Goal: Task Accomplishment & Management: Use online tool/utility

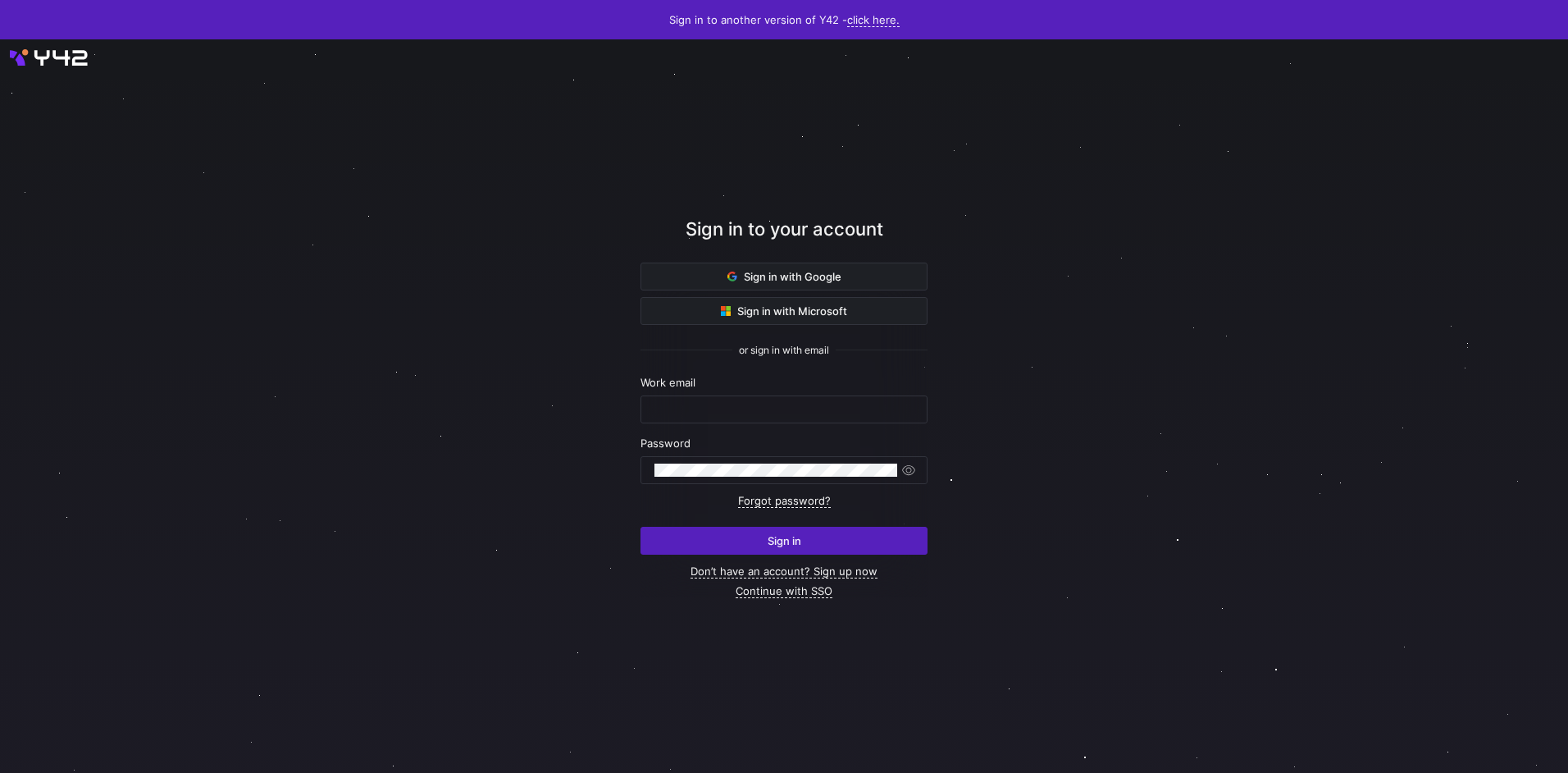
type input "[EMAIL_ADDRESS][DOMAIN_NAME]"
click at [702, 529] on span "submit" at bounding box center [784, 540] width 286 height 26
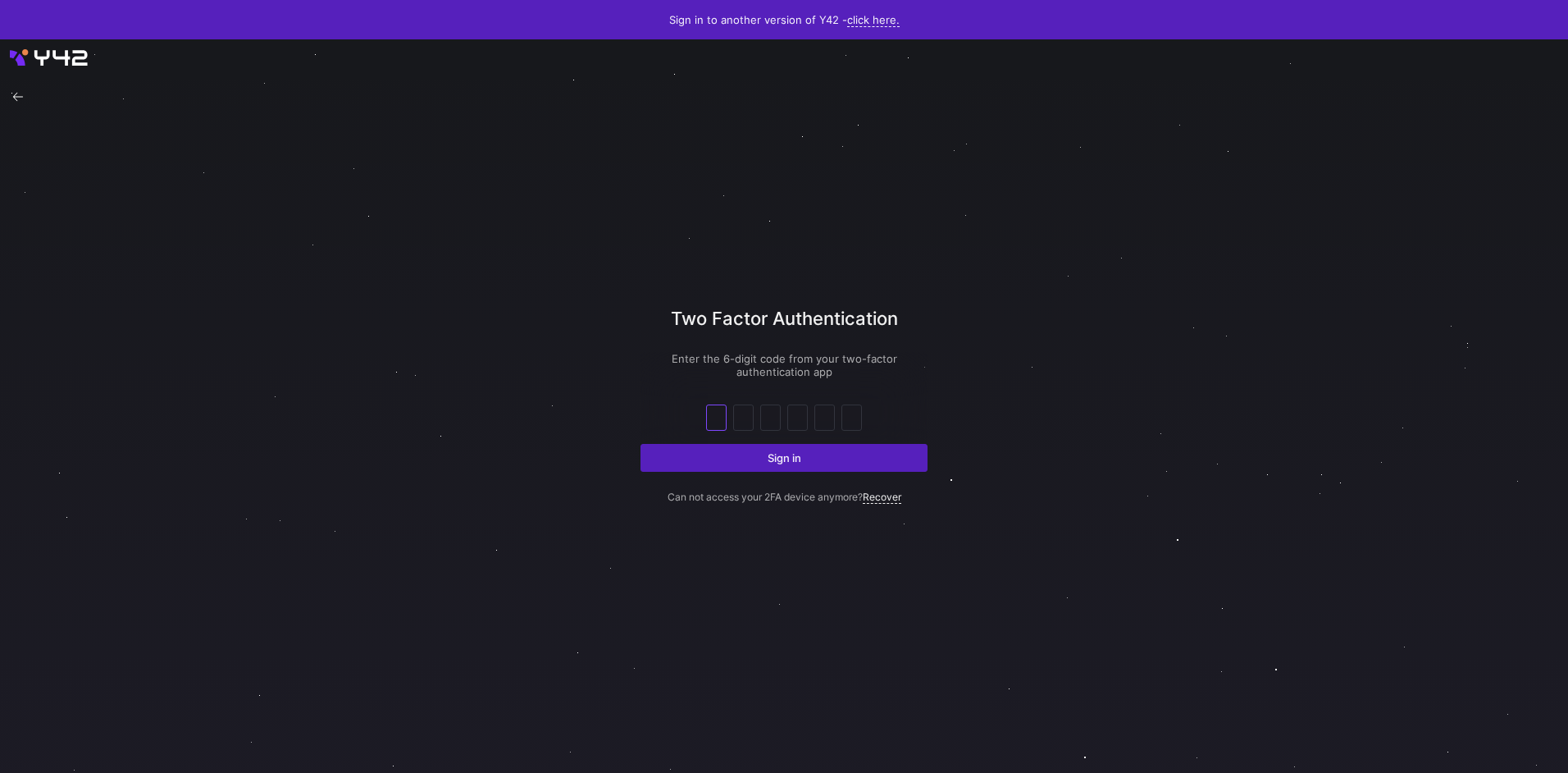
type input "8"
type input "4"
type input "9"
type input "6"
type input "7"
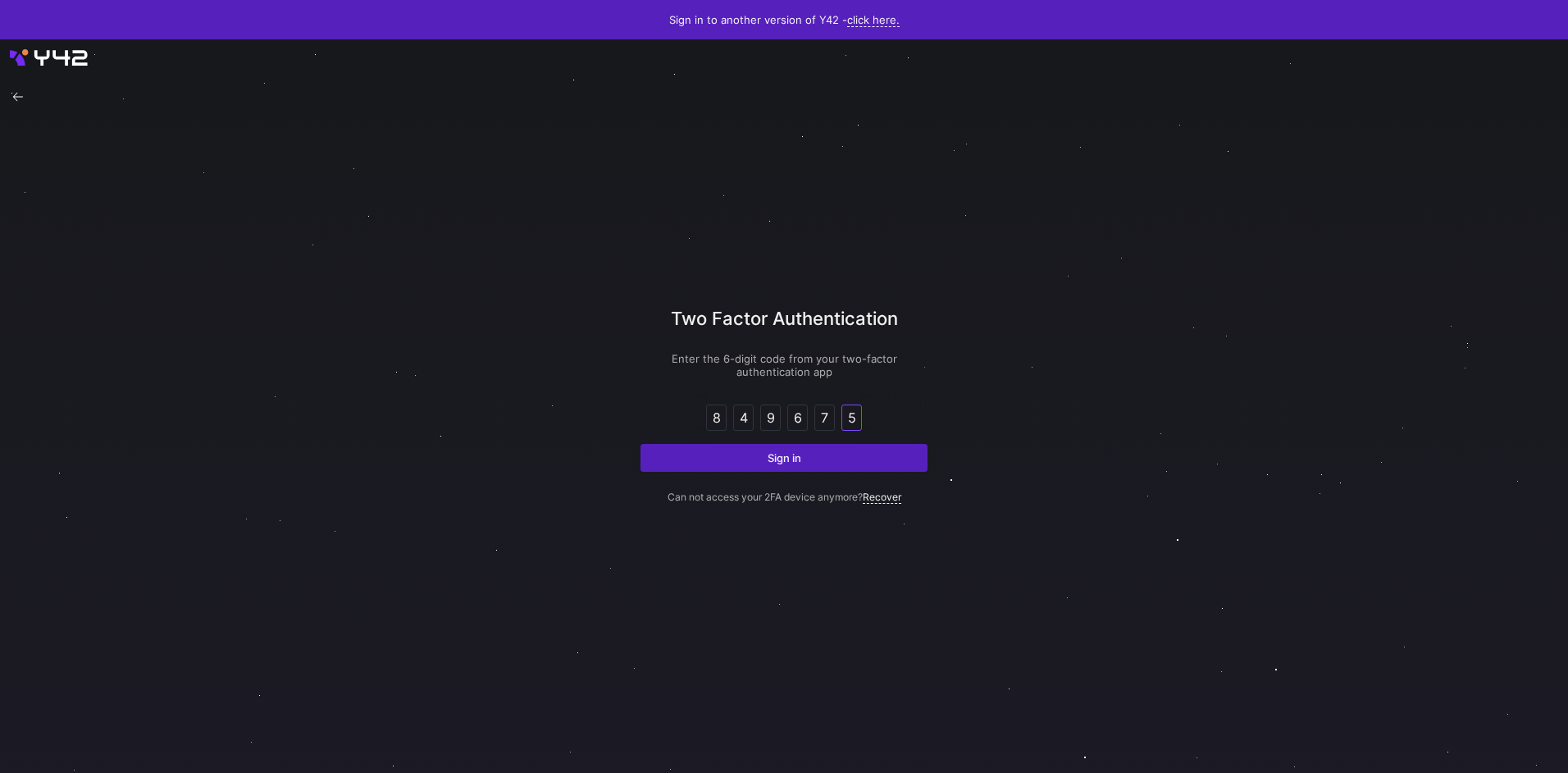
type input "5"
click at [641, 444] on button "Sign in" at bounding box center [784, 457] width 287 height 28
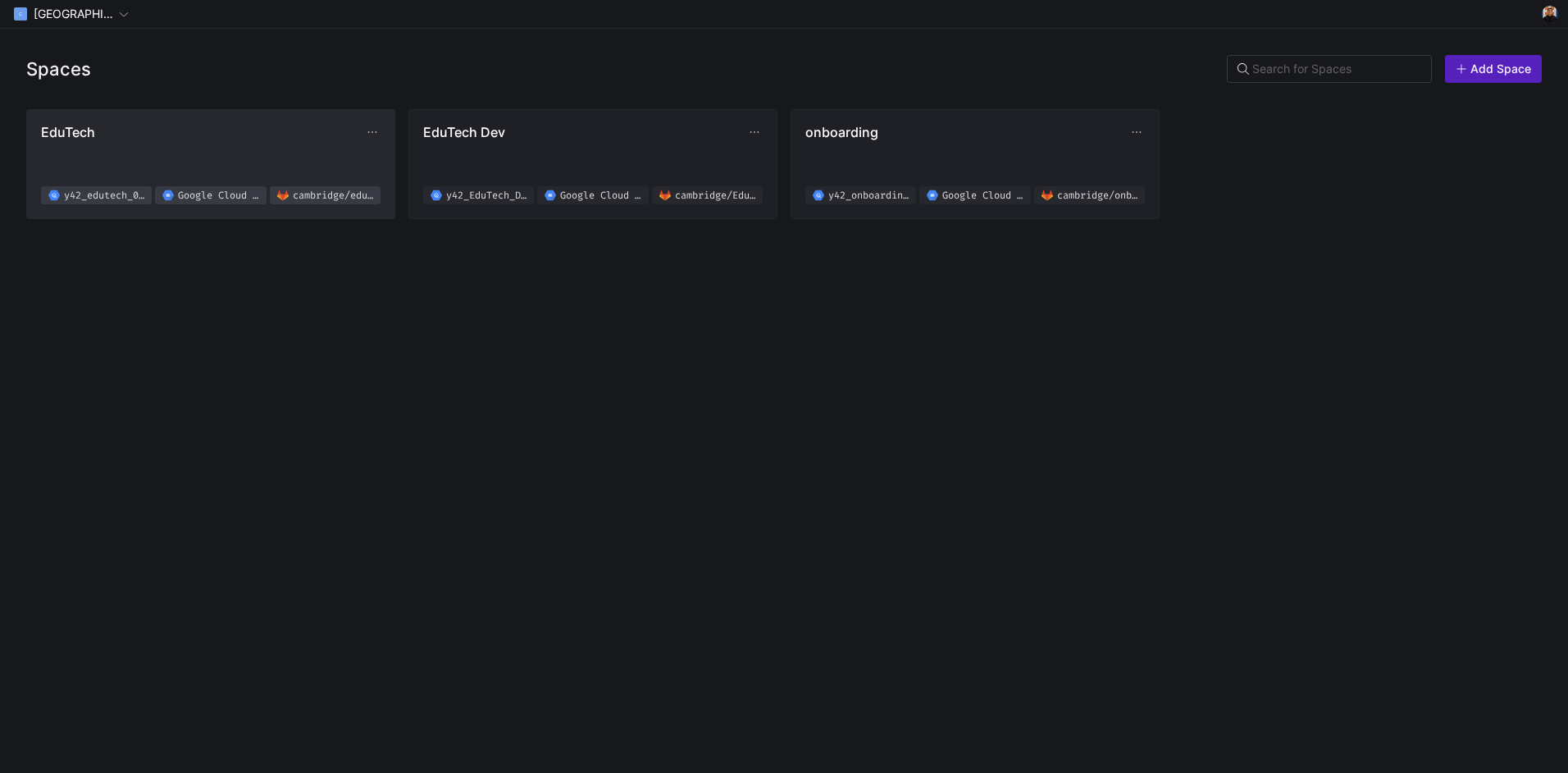
click at [234, 118] on button "EduTech y42_edutech_02f619b8d4e94d2ab8830fef0a38a076 Google Cloud Storage [GEOG…" at bounding box center [210, 164] width 367 height 108
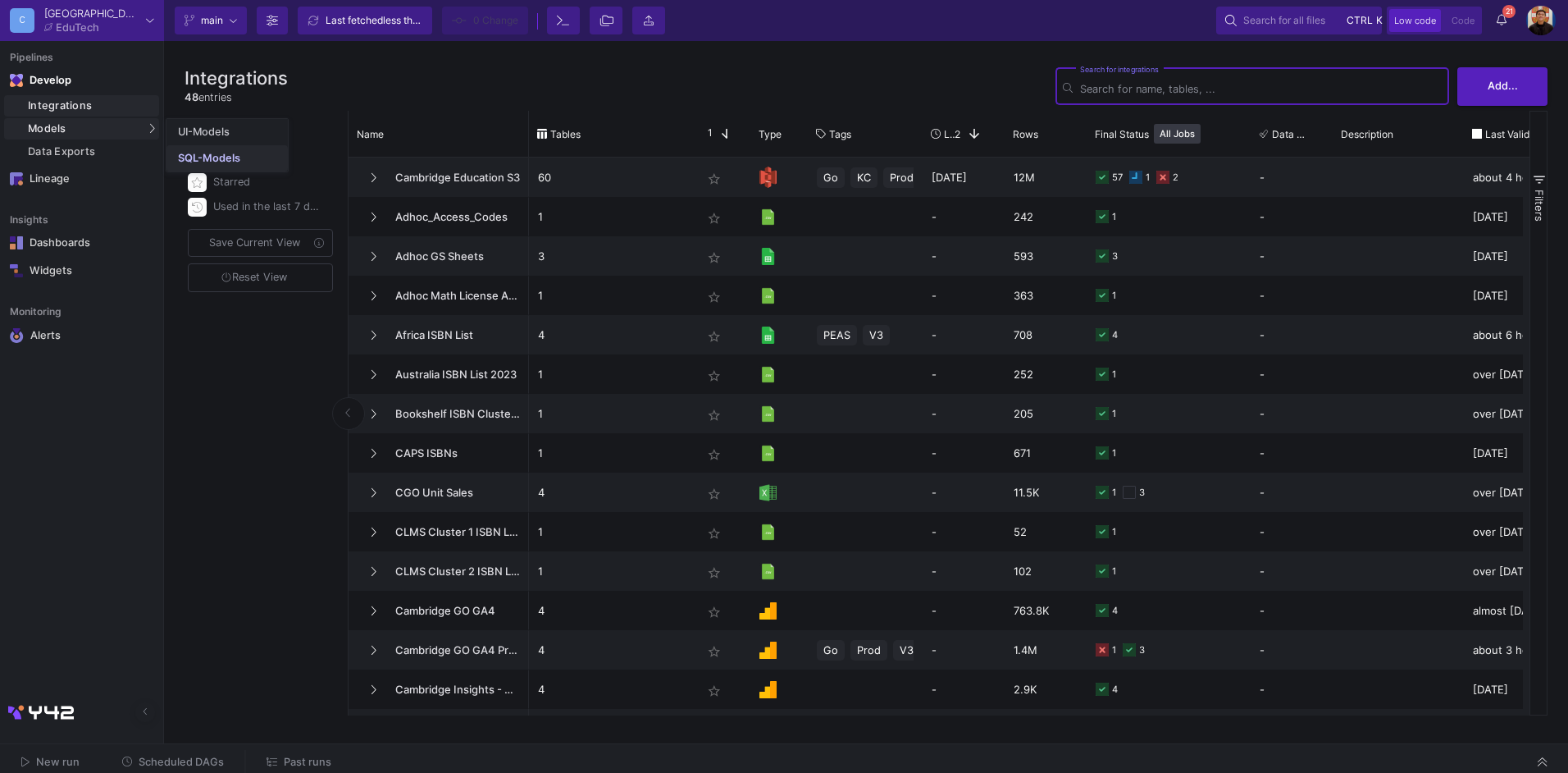
click at [178, 150] on link "SQL-Models" at bounding box center [227, 157] width 122 height 26
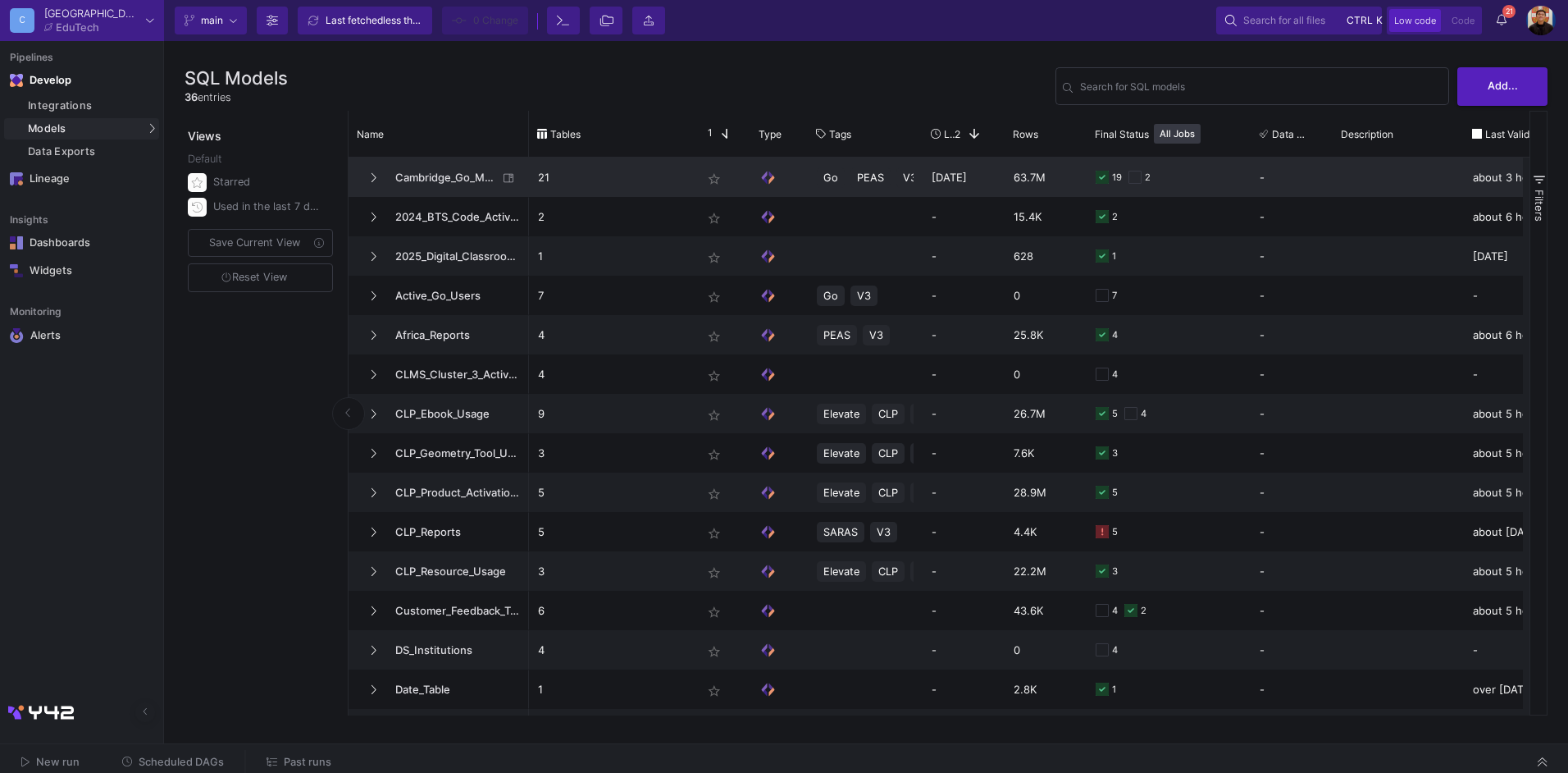
click at [431, 157] on div "Cambridge_Go_Metrics" at bounding box center [438, 176] width 180 height 39
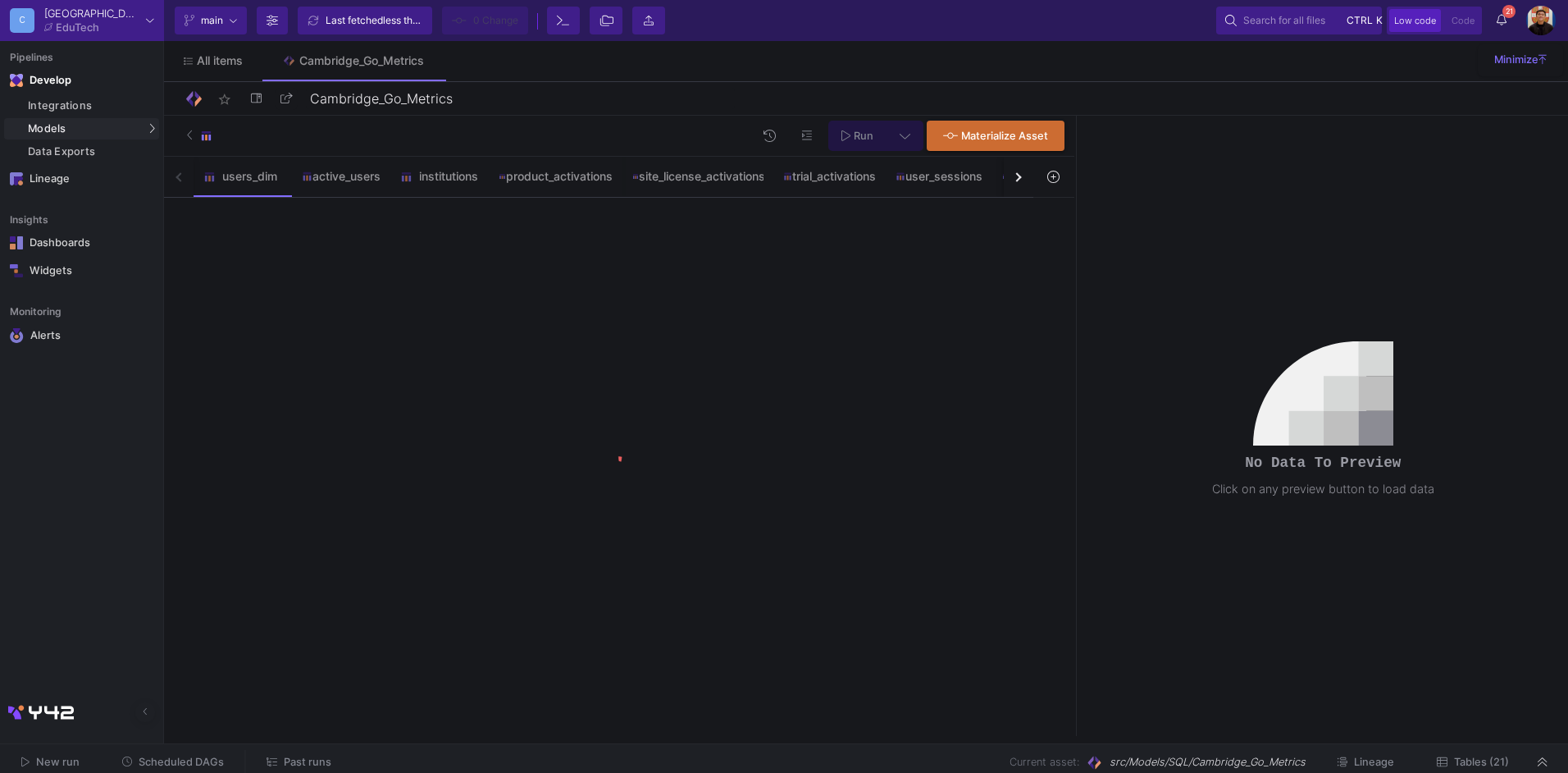
click at [1024, 176] on button "button" at bounding box center [1018, 176] width 30 height 40
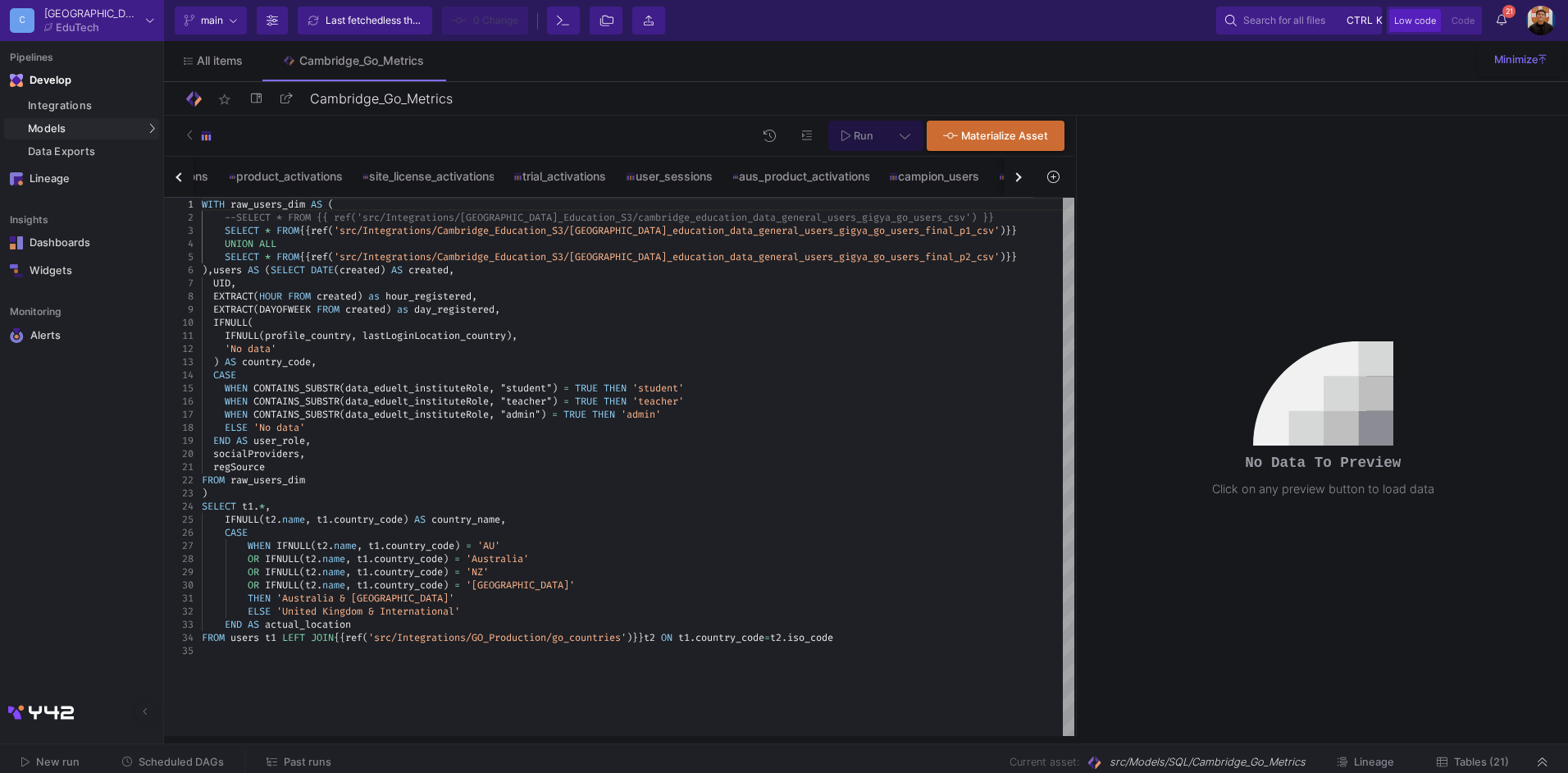
click at [1023, 173] on button "button" at bounding box center [1018, 176] width 30 height 40
click at [616, 164] on div "final_users_dim" at bounding box center [612, 176] width 110 height 39
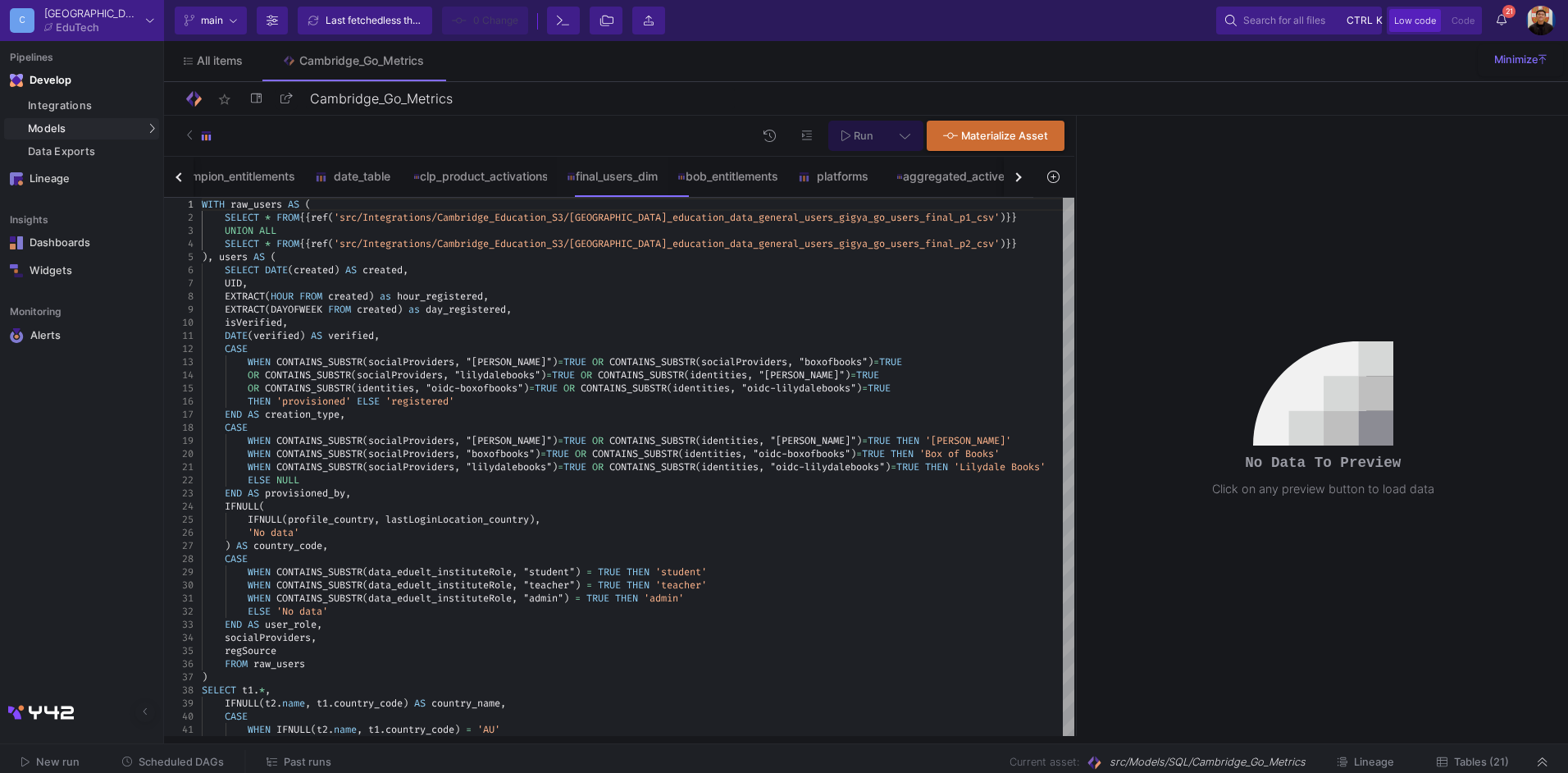
click at [1018, 177] on div "button" at bounding box center [1016, 176] width 9 height 9
click at [933, 176] on div "max_users_bts" at bounding box center [921, 176] width 91 height 13
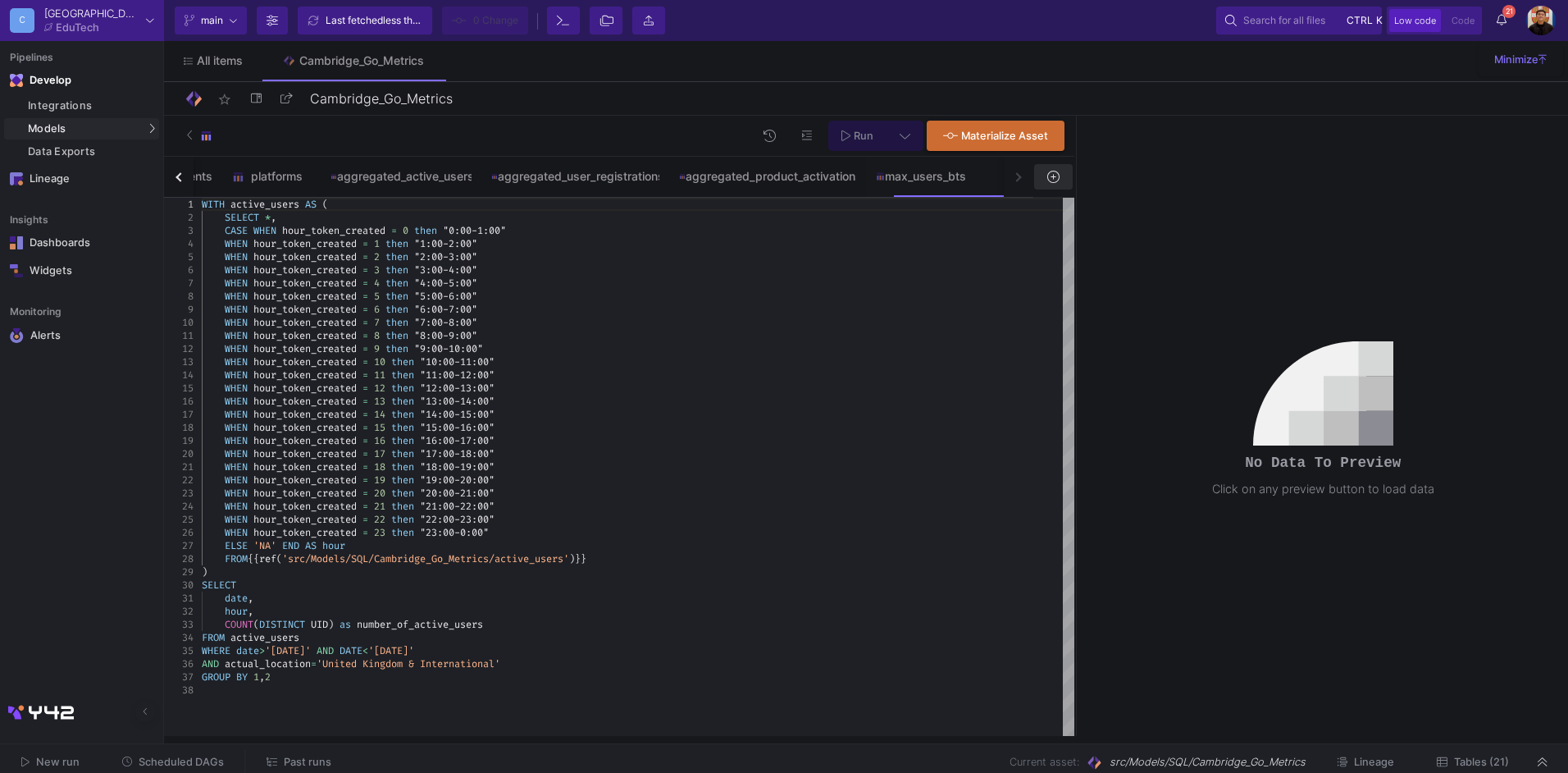
click at [1048, 176] on icon at bounding box center [1053, 176] width 12 height 12
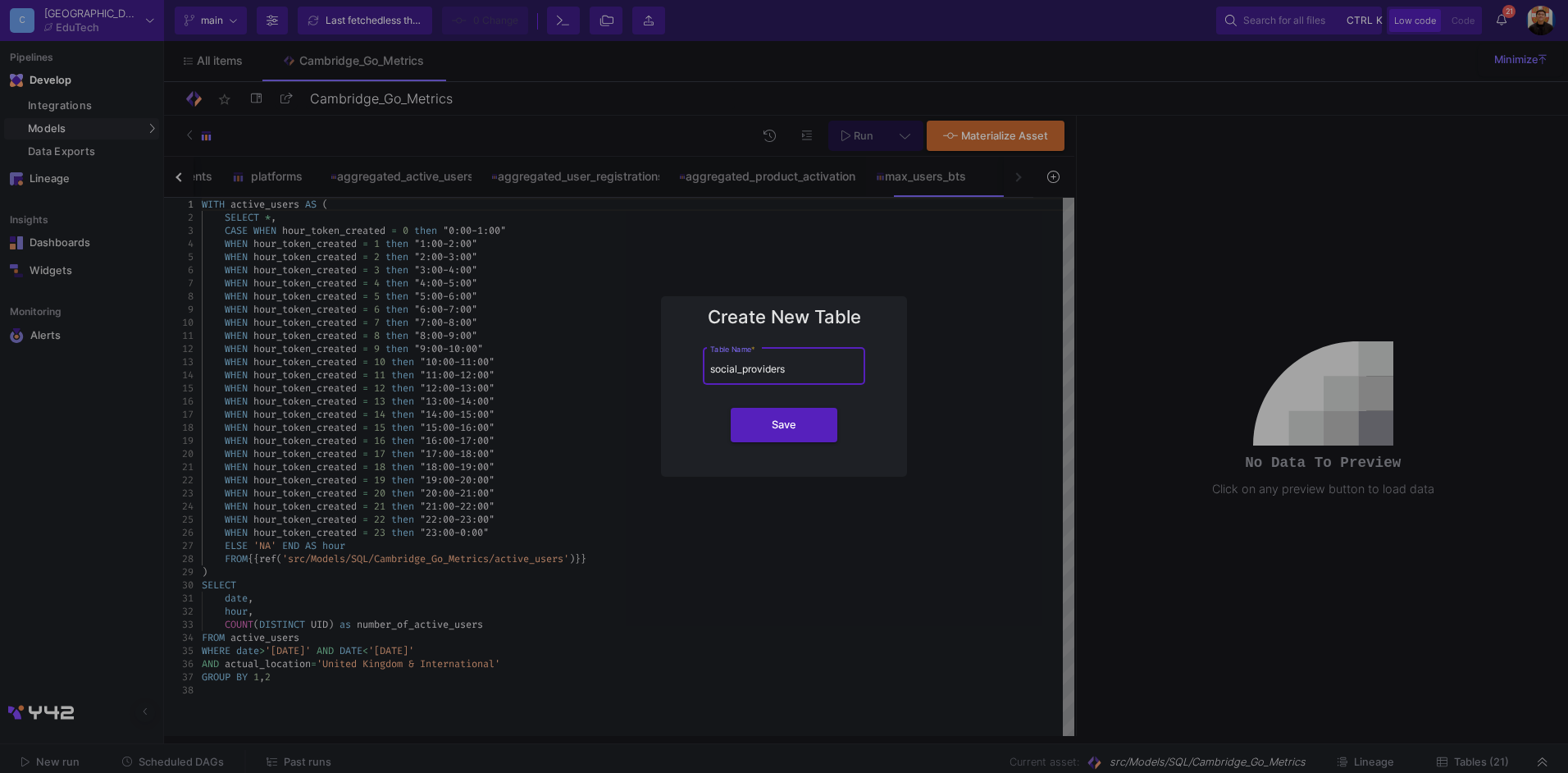
type input "social_providers"
click at [731, 408] on button "Save" at bounding box center [784, 425] width 106 height 35
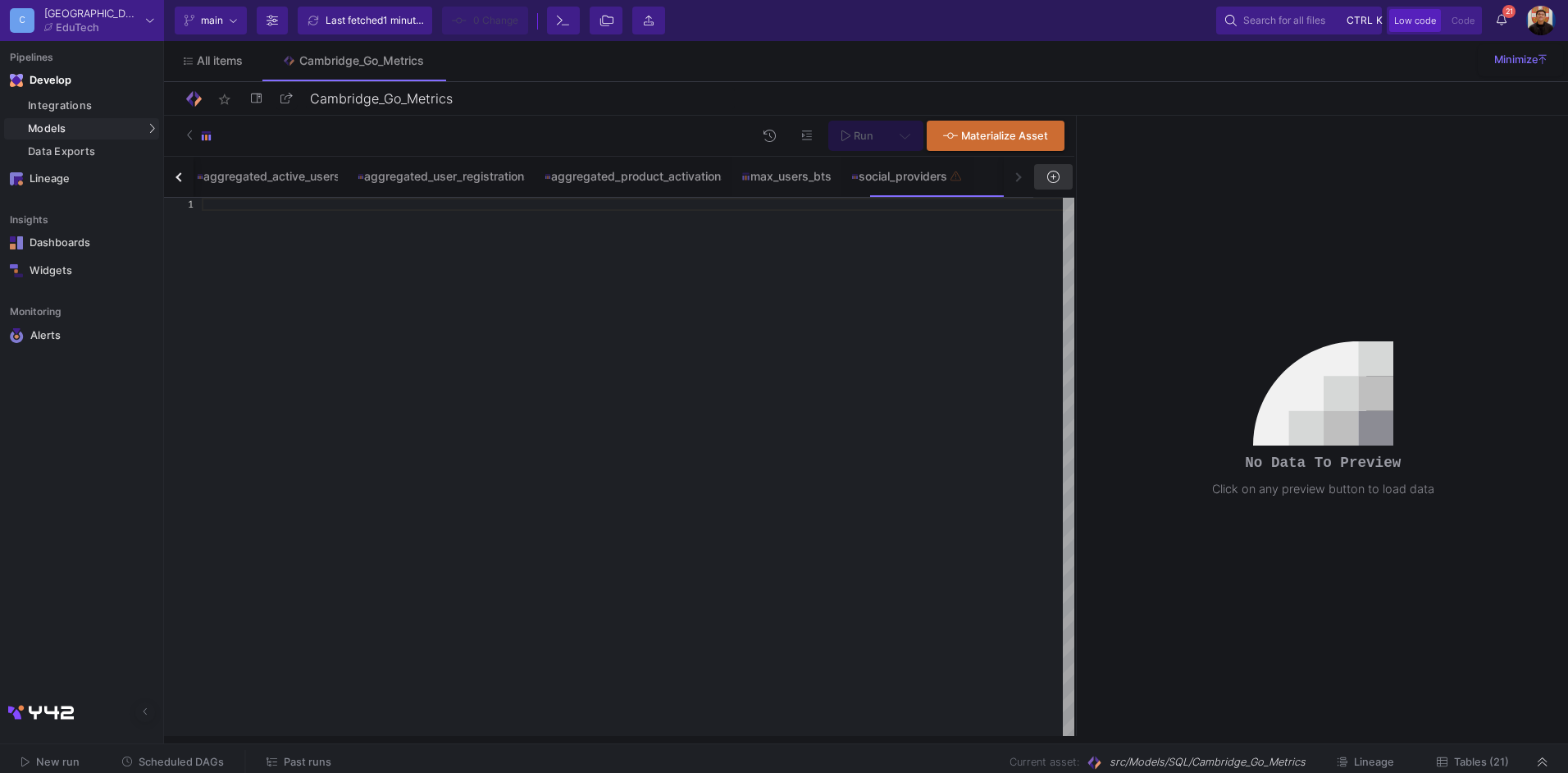
click at [628, 315] on div at bounding box center [638, 466] width 873 height 538
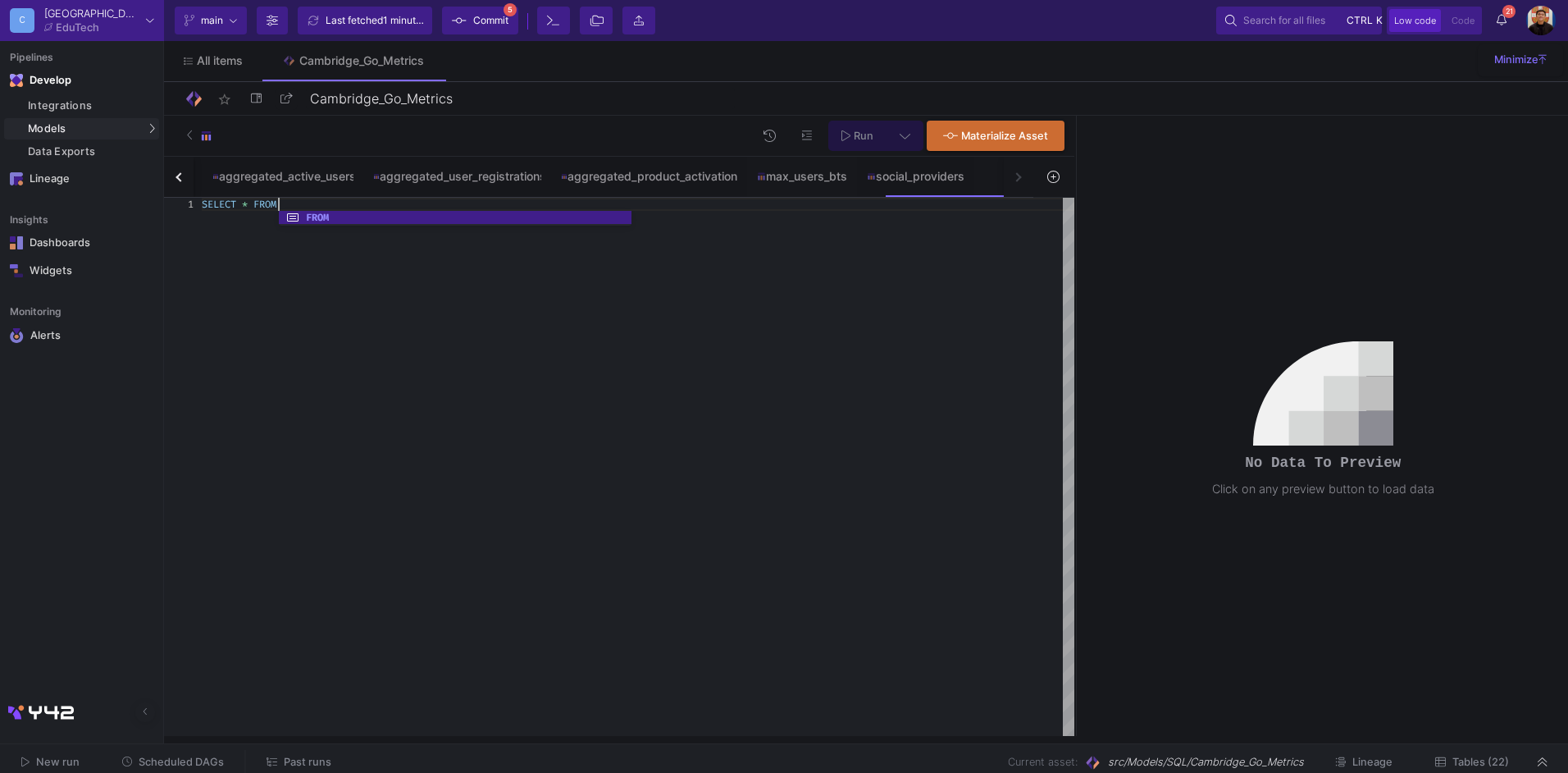
scroll to position [0, 82]
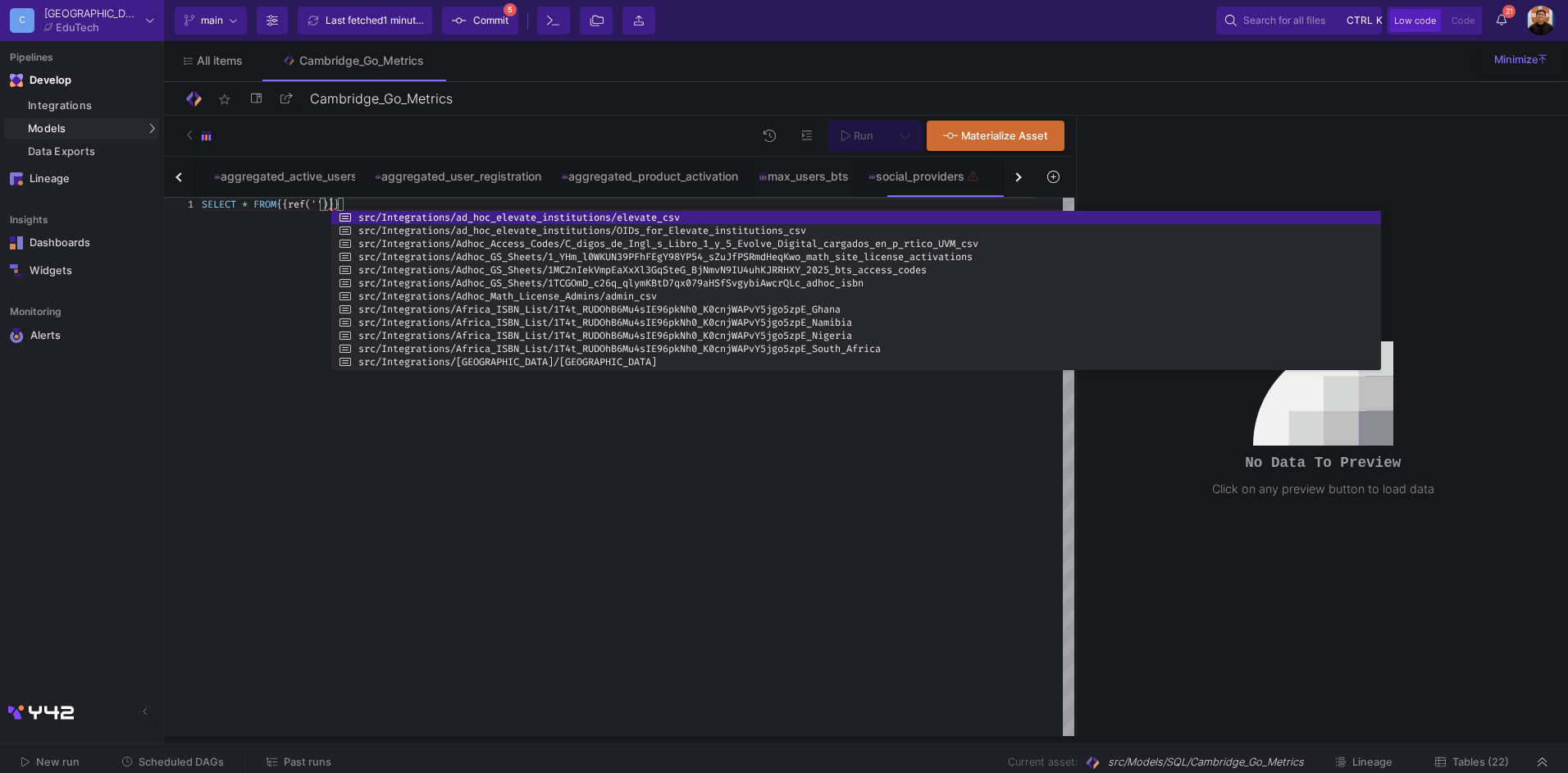
drag, startPoint x: 684, startPoint y: 265, endPoint x: 1381, endPoint y: 267, distance: 697.0
click at [1381, 267] on div at bounding box center [1381, 291] width 3 height 159
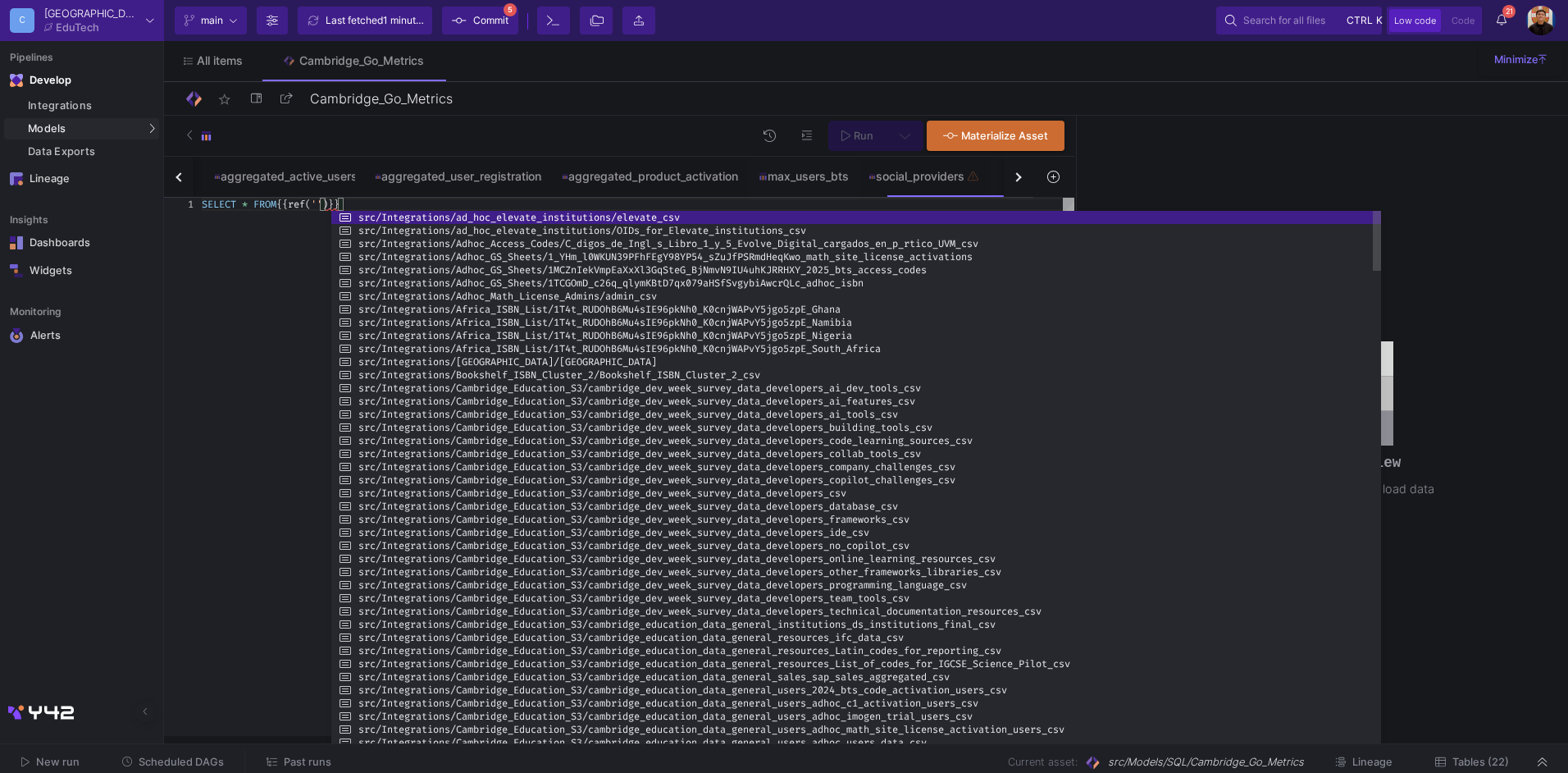
drag, startPoint x: 887, startPoint y: 368, endPoint x: 881, endPoint y: 785, distance: 417.0
click at [881, 772] on html "C Cambridge EduTech Current branch main Branch Options Last fetched 1 minute ag…" at bounding box center [784, 386] width 1568 height 773
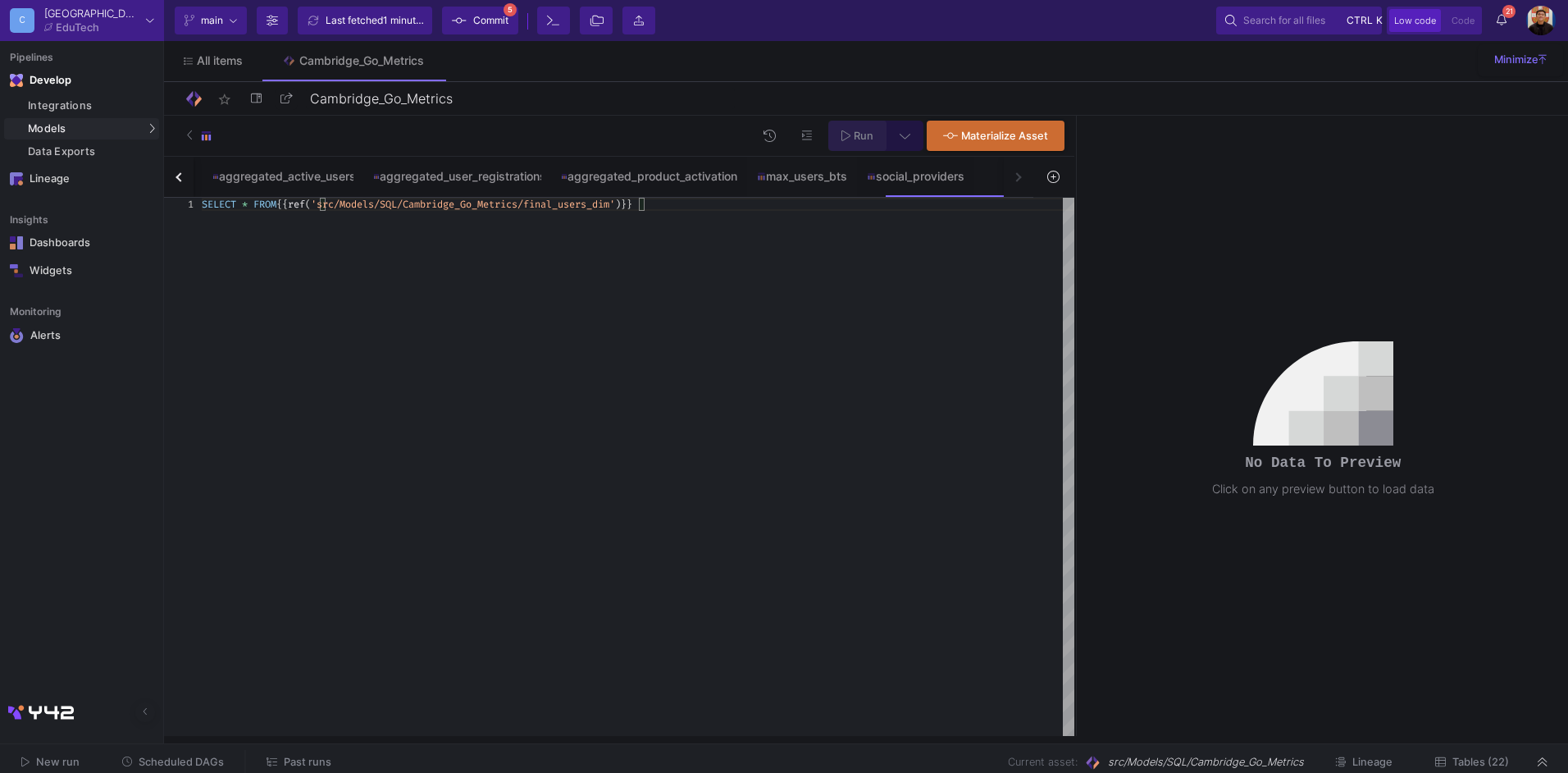
click at [856, 143] on button "Run" at bounding box center [857, 136] width 59 height 31
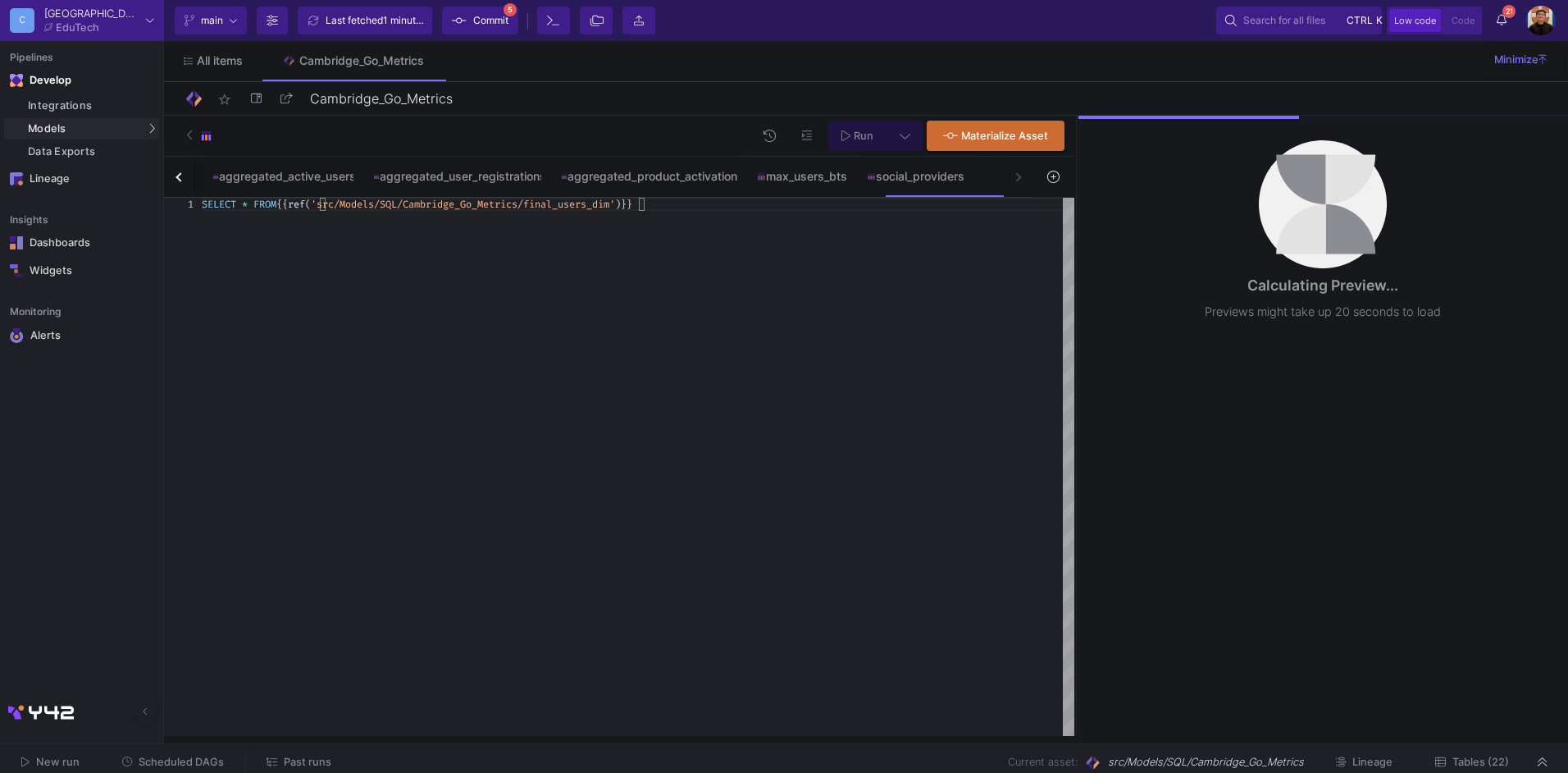
click at [893, 142] on button at bounding box center [905, 136] width 36 height 31
click at [893, 142] on div at bounding box center [784, 386] width 1568 height 773
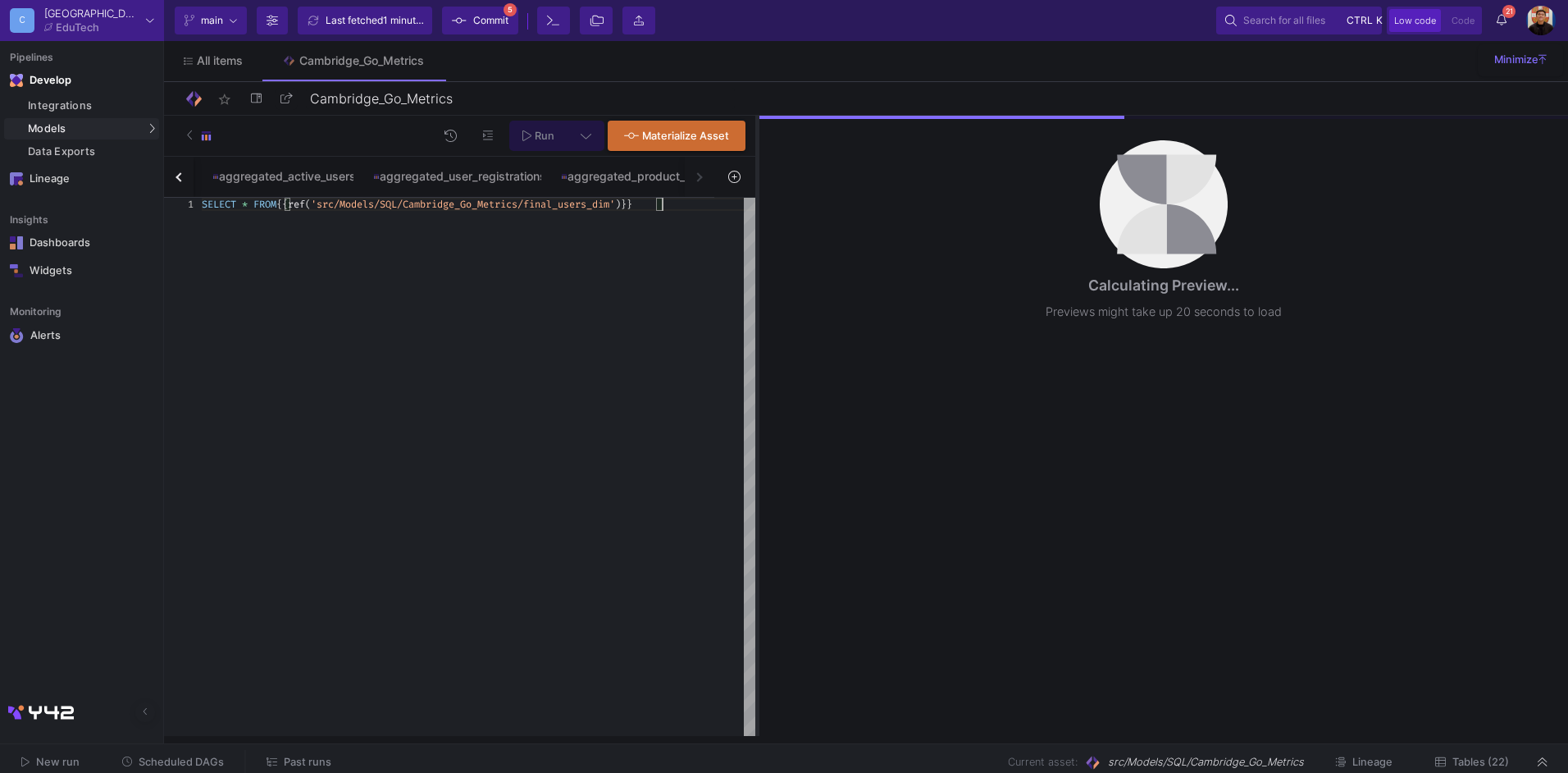
drag, startPoint x: 1075, startPoint y: 376, endPoint x: 757, endPoint y: 386, distance: 318.2
click at [757, 386] on div at bounding box center [758, 426] width 4 height 621
click at [203, 204] on span "SELECT" at bounding box center [219, 204] width 35 height 13
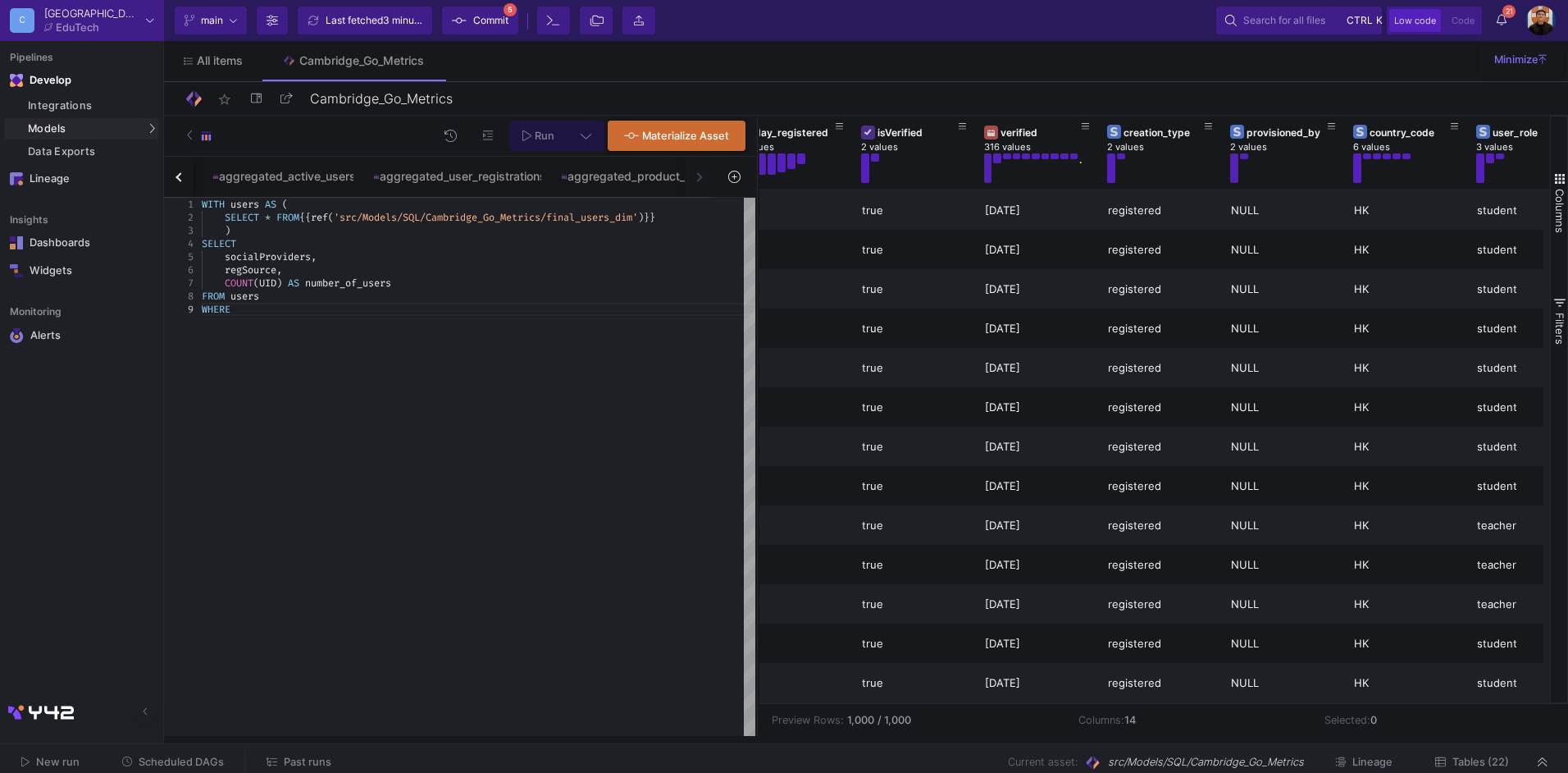
scroll to position [0, 0]
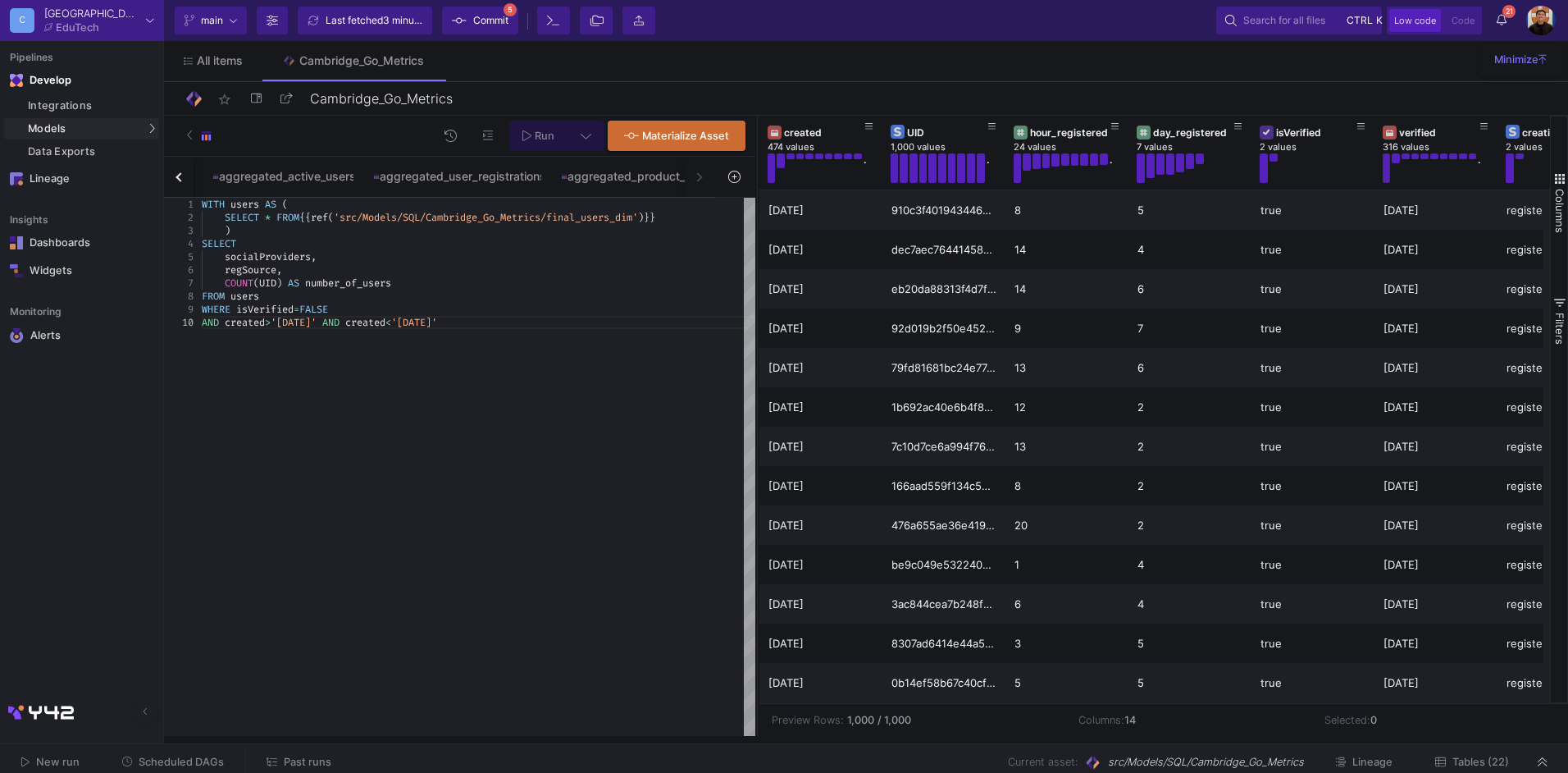
type textarea "WITH users AS ( SELECT * FROM {{ ref('src/Models/SQL/Cambridge_Go_Metrics/final…"
click at [580, 130] on button at bounding box center [586, 136] width 36 height 31
click at [580, 130] on div at bounding box center [784, 386] width 1568 height 773
click at [580, 130] on button at bounding box center [586, 136] width 36 height 31
click at [297, 228] on div "Full preview" at bounding box center [327, 229] width 101 height 18
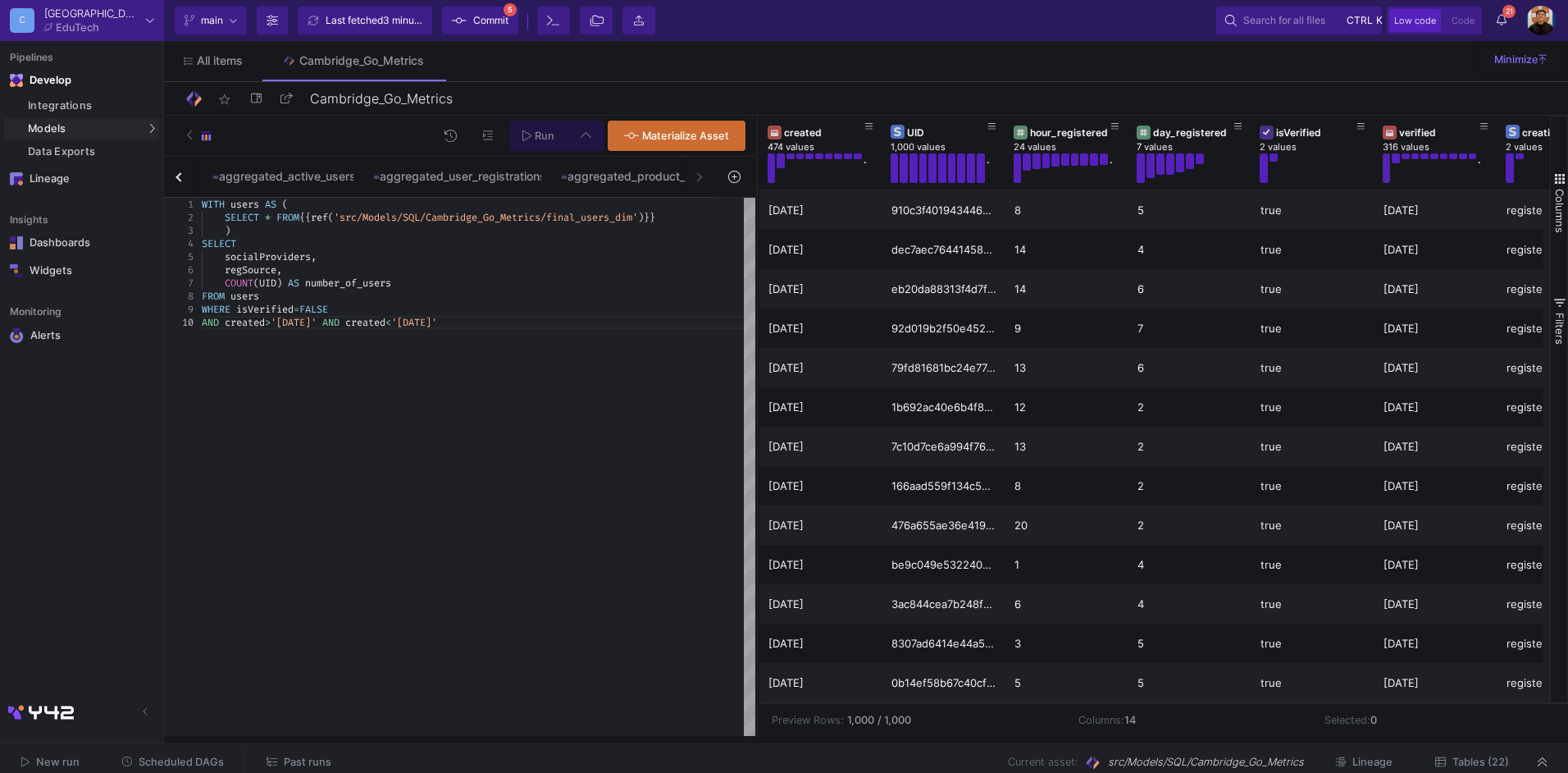
click at [270, 229] on input "Full preview Slower on big datasets" at bounding box center [262, 237] width 16 height 16
radio input "true"
click at [547, 340] on div "WITH users AS ( SELECT * FROM {{ ref ( 'src/Models/SQL/Cambridge_Go_Metrics/fin…" at bounding box center [478, 466] width 553 height 538
click at [542, 134] on span "Run" at bounding box center [545, 135] width 20 height 12
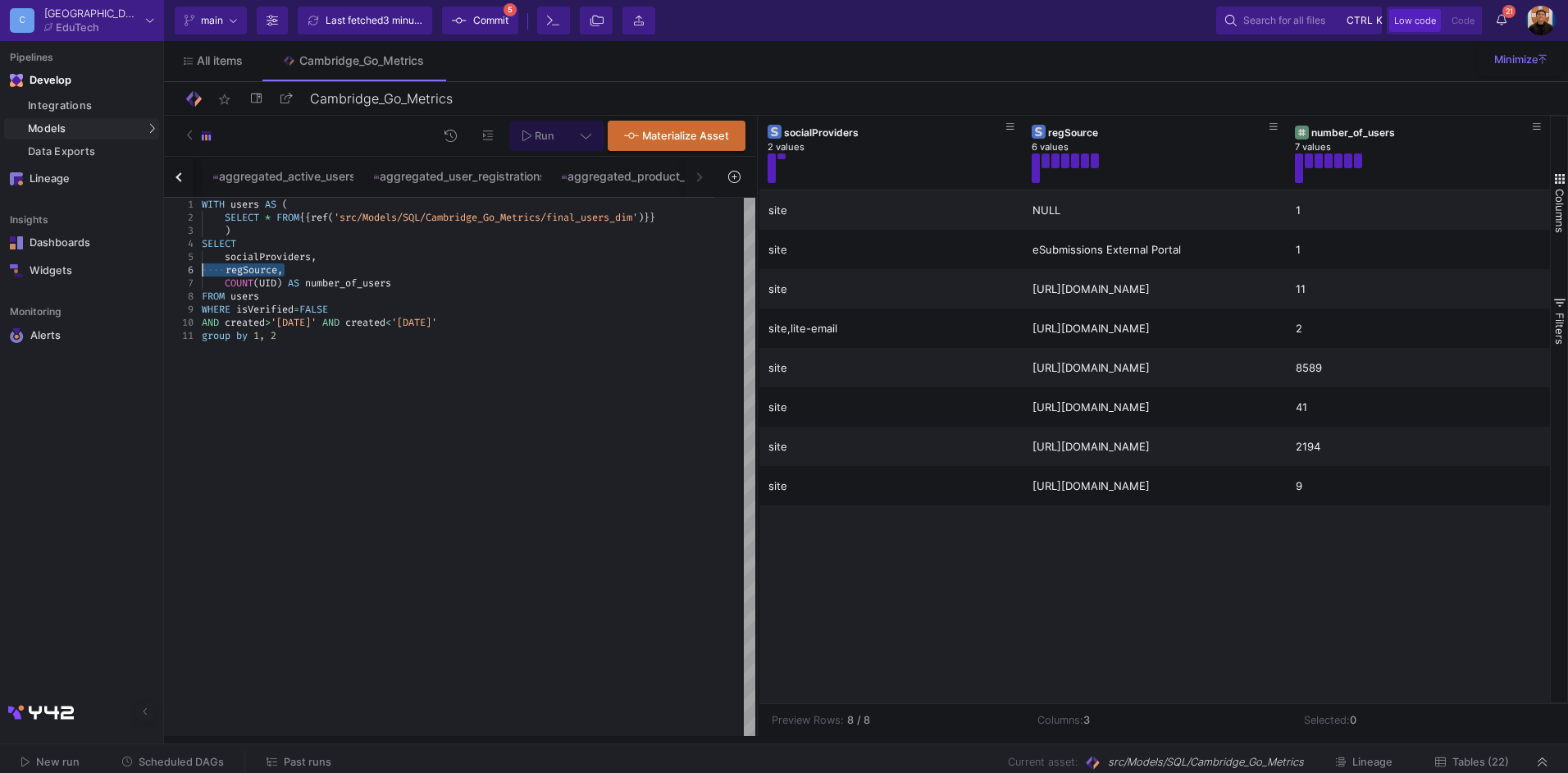
drag, startPoint x: 284, startPoint y: 269, endPoint x: 206, endPoint y: 264, distance: 78.2
click at [584, 138] on icon at bounding box center [586, 135] width 11 height 12
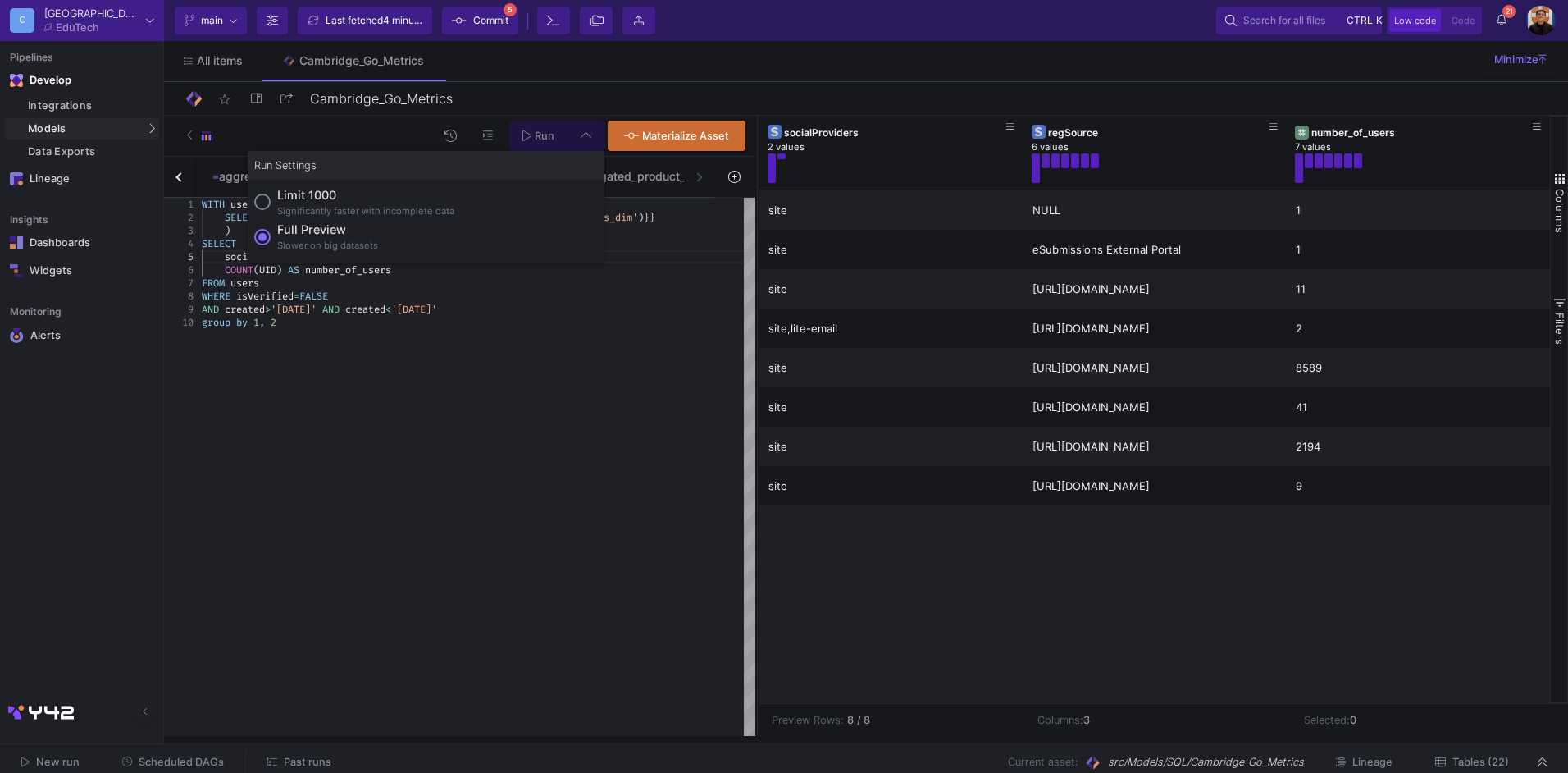
click at [332, 235] on div "Full preview" at bounding box center [327, 229] width 101 height 18
click at [270, 235] on input "Full preview Slower on big datasets" at bounding box center [262, 237] width 16 height 16
click at [535, 138] on span "Run" at bounding box center [545, 135] width 20 height 12
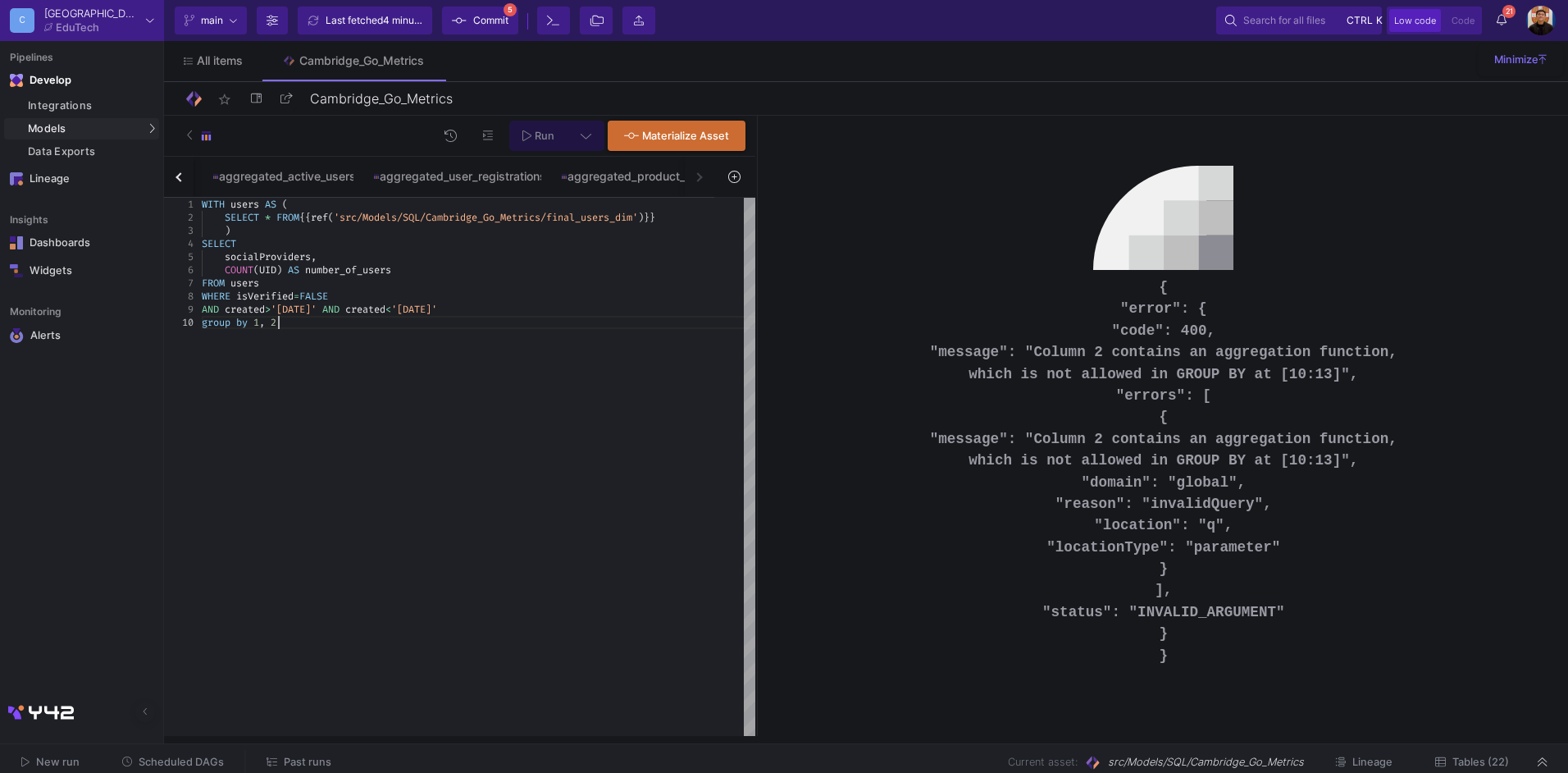
click at [376, 345] on div "WITH users AS ( SELECT * FROM {{ ref ( 'src/Models/SQL/Cambridge_Go_Metrics/fin…" at bounding box center [478, 466] width 553 height 538
click at [559, 140] on button "Run" at bounding box center [538, 136] width 59 height 31
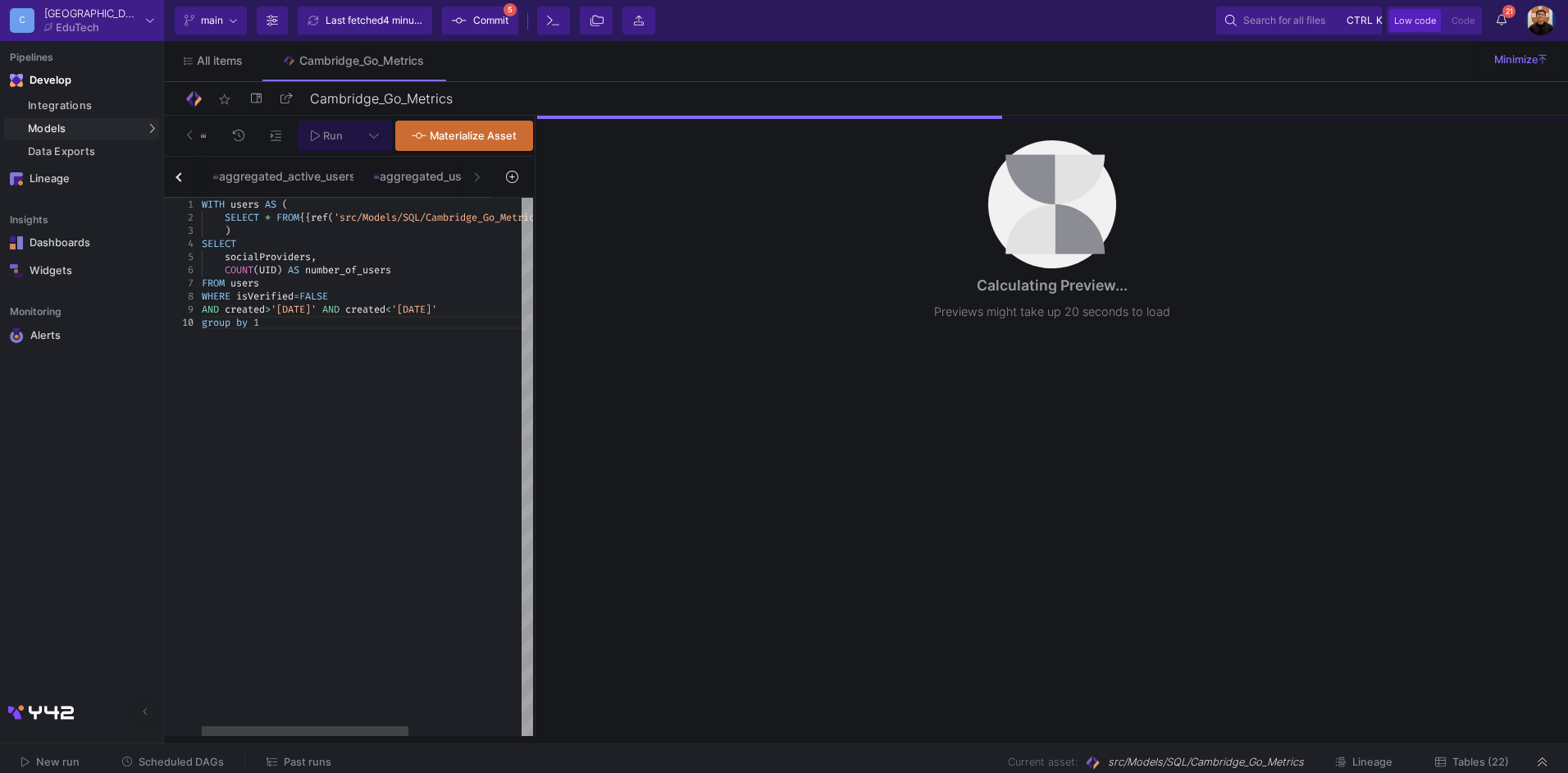
drag, startPoint x: 758, startPoint y: 271, endPoint x: 544, endPoint y: 292, distance: 215.0
click at [535, 293] on div at bounding box center [535, 426] width 4 height 621
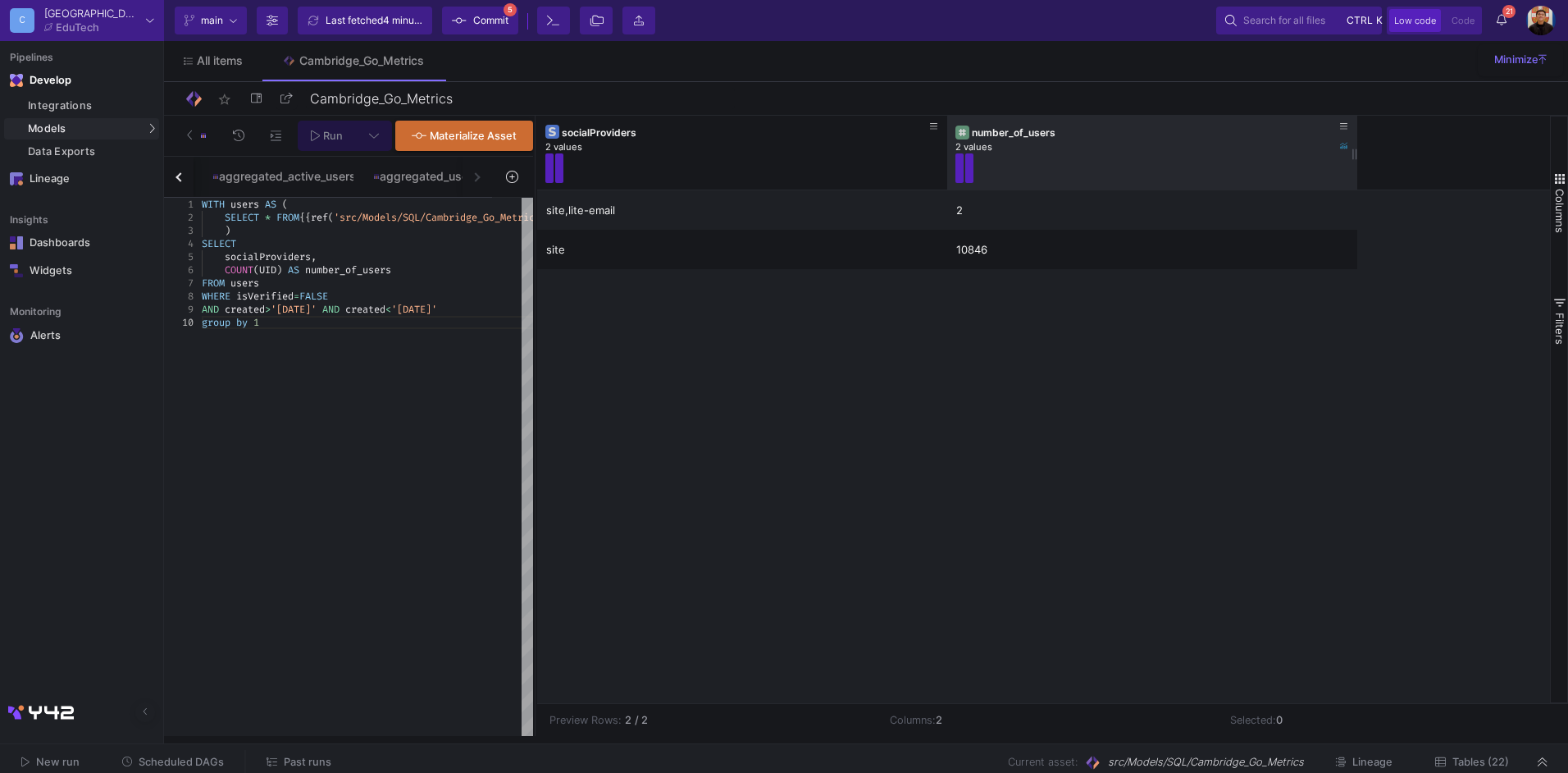
click at [1160, 164] on div at bounding box center [1139, 168] width 369 height 30
click at [1154, 144] on div "2 values" at bounding box center [1152, 147] width 394 height 12
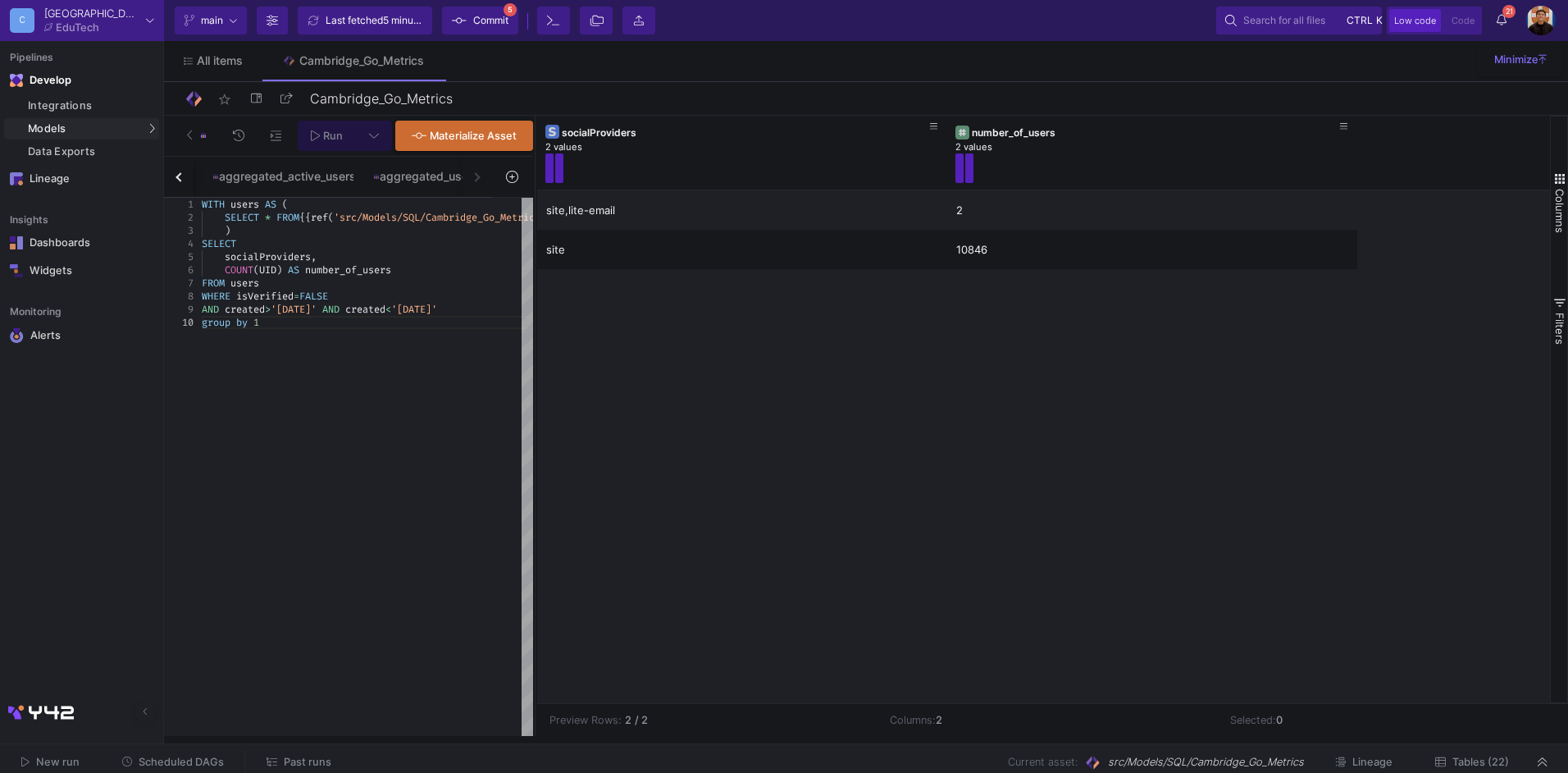
click at [1299, 393] on div "site,lite-email 2 site 10846" at bounding box center [1043, 446] width 1013 height 513
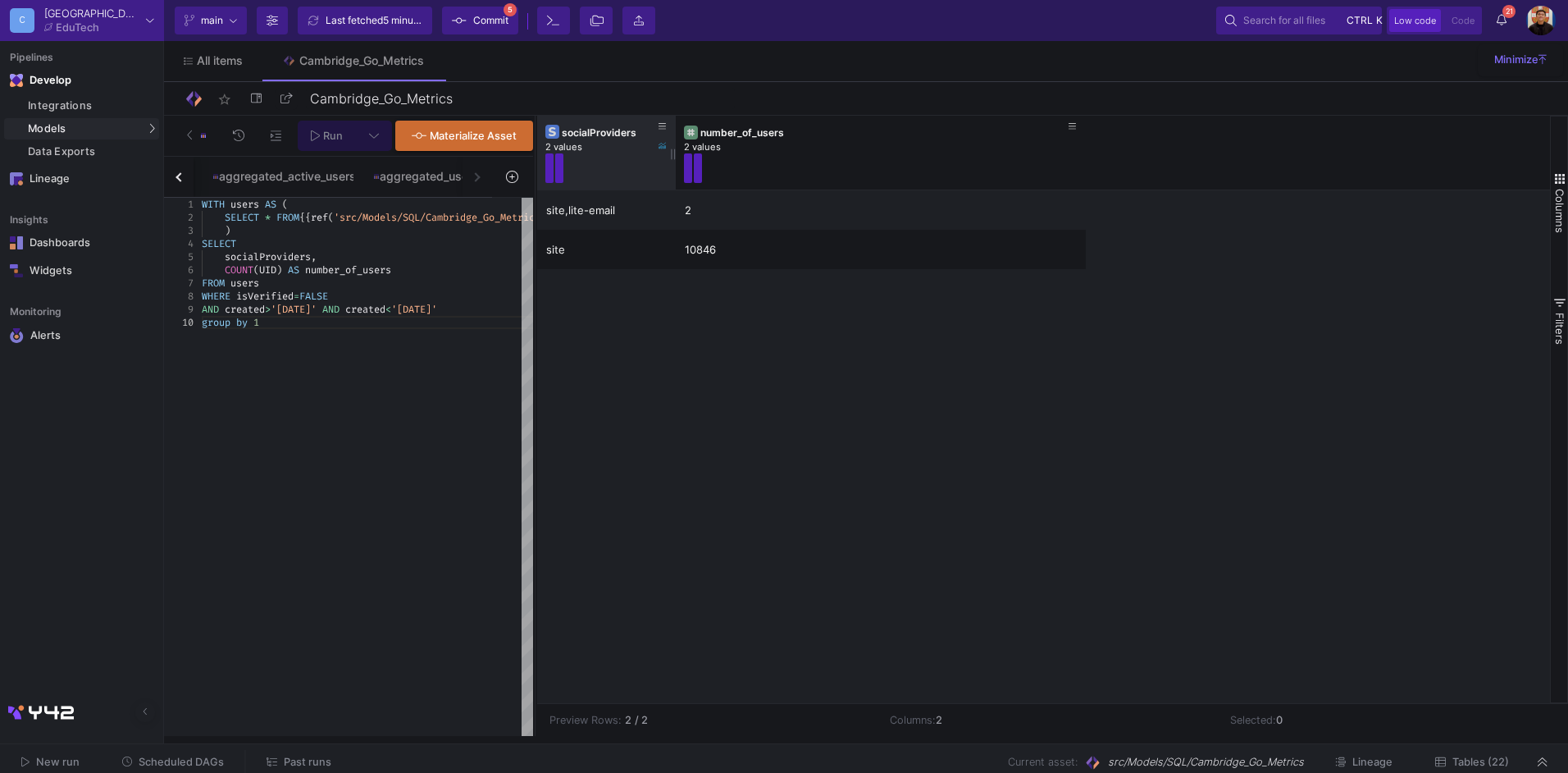
drag, startPoint x: 945, startPoint y: 151, endPoint x: 673, endPoint y: 163, distance: 272.3
click at [673, 163] on div at bounding box center [675, 152] width 7 height 74
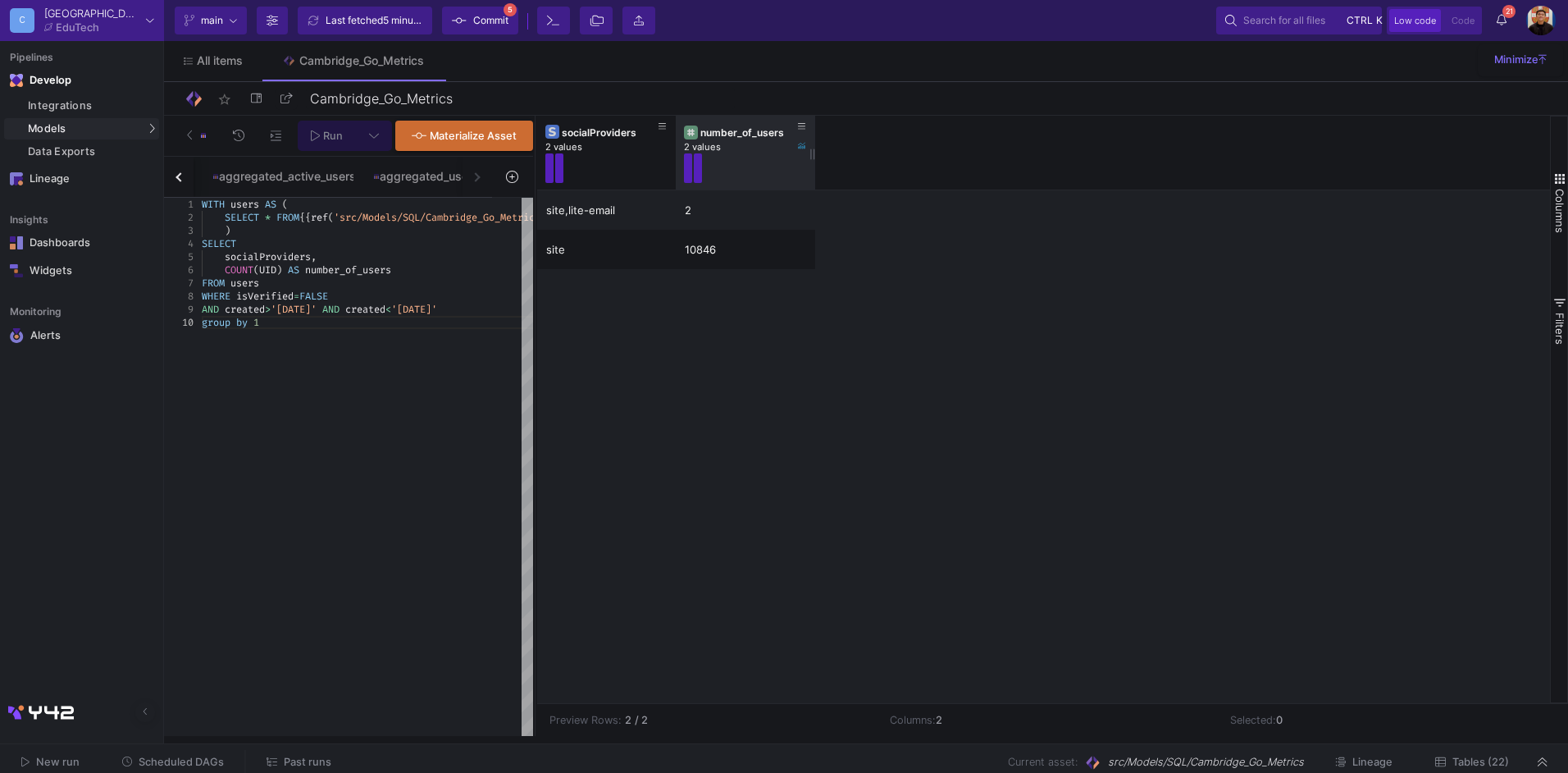
drag, startPoint x: 1084, startPoint y: 154, endPoint x: 813, endPoint y: 165, distance: 271.2
click at [813, 165] on div at bounding box center [815, 152] width 7 height 74
click at [1280, 527] on div "site,lite-email 2 site 10846" at bounding box center [1043, 446] width 1013 height 513
click at [377, 131] on icon at bounding box center [374, 135] width 11 height 12
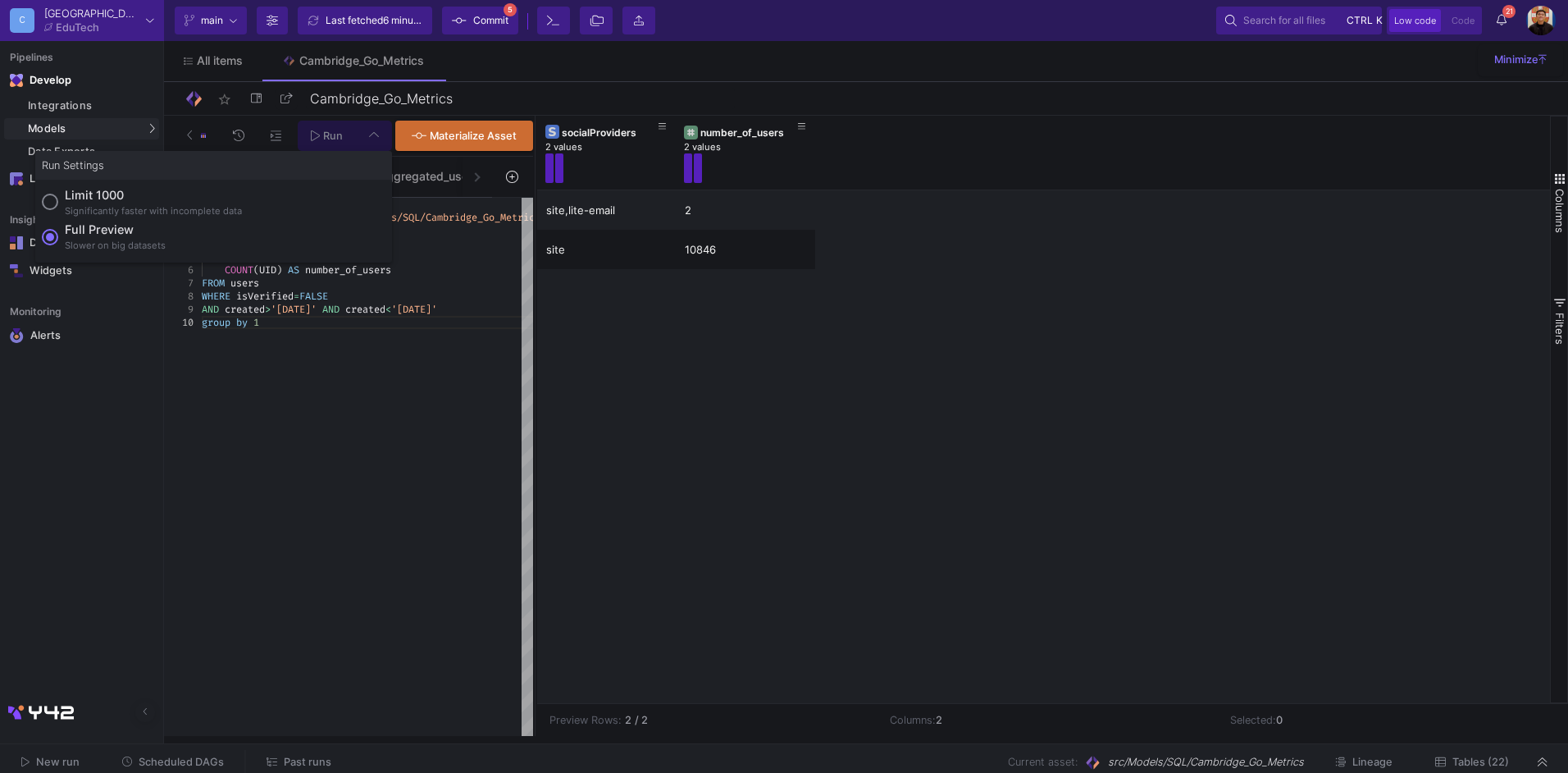
click at [319, 133] on div at bounding box center [784, 386] width 1568 height 773
click at [328, 141] on span "Run" at bounding box center [333, 135] width 20 height 12
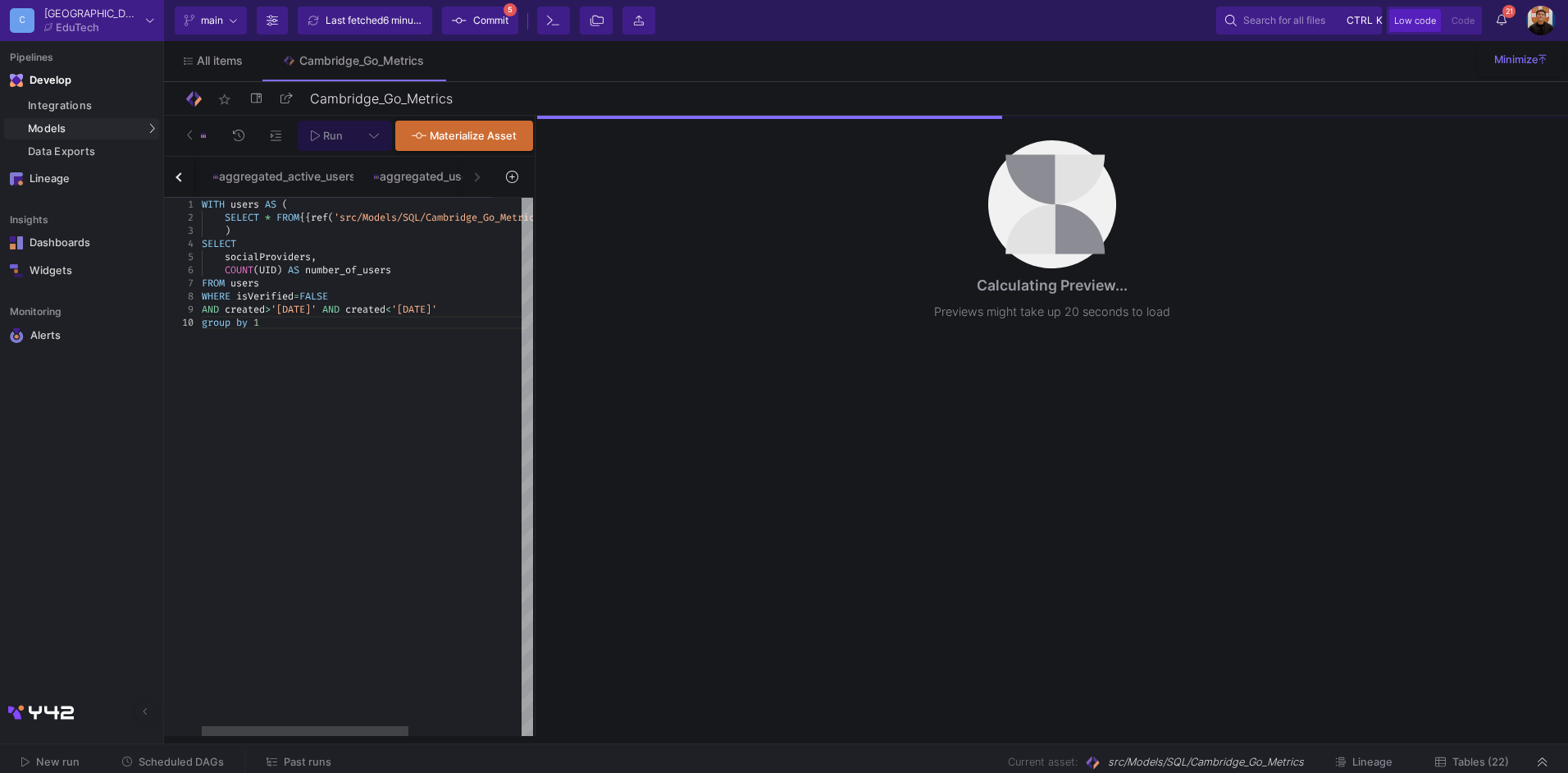
click at [338, 256] on div "socialProviders ," at bounding box center [457, 257] width 513 height 13
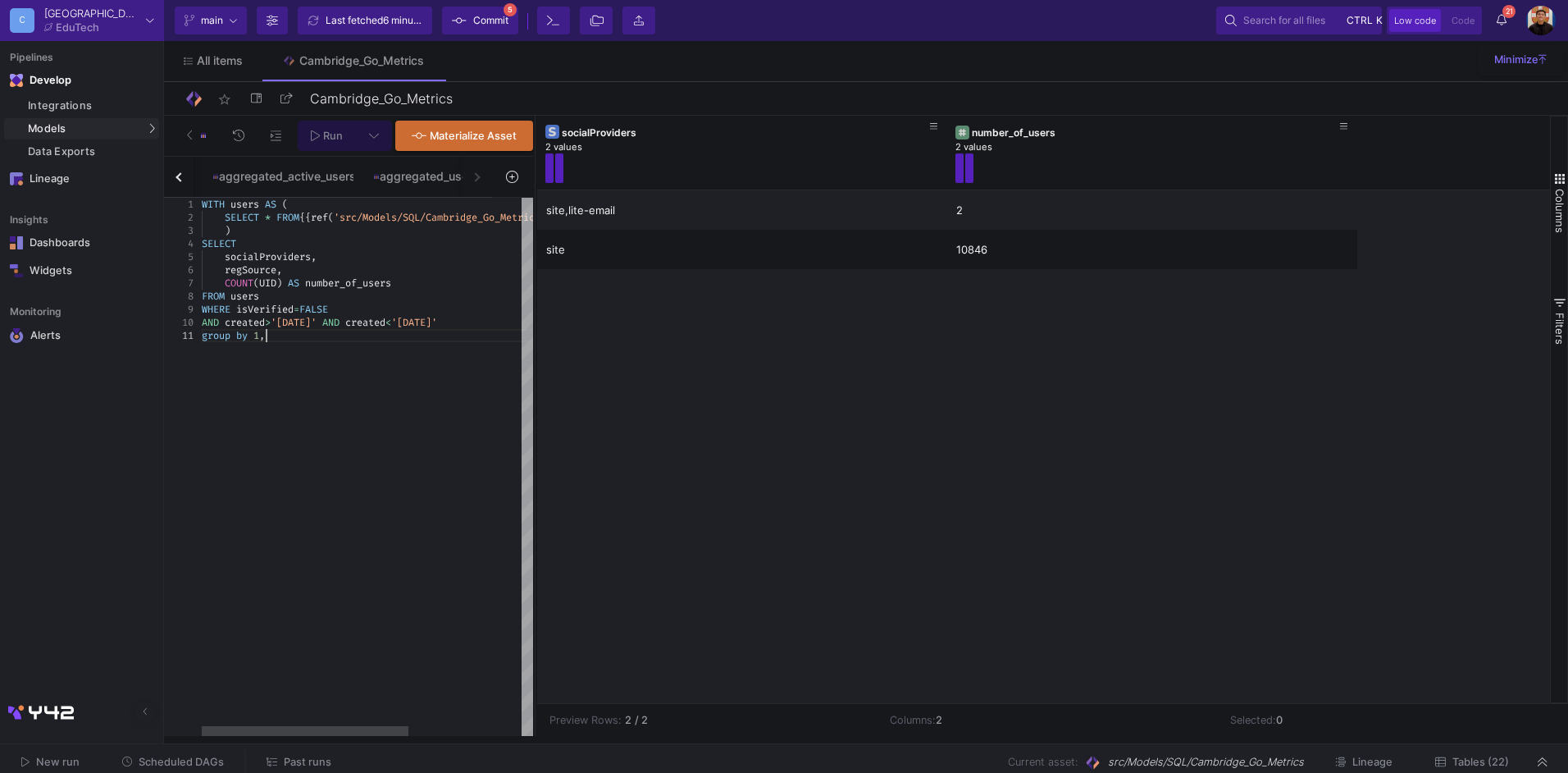
scroll to position [12, 76]
type textarea "group by 1, 2"
click at [313, 133] on icon at bounding box center [315, 135] width 9 height 12
